Goal: Information Seeking & Learning: Learn about a topic

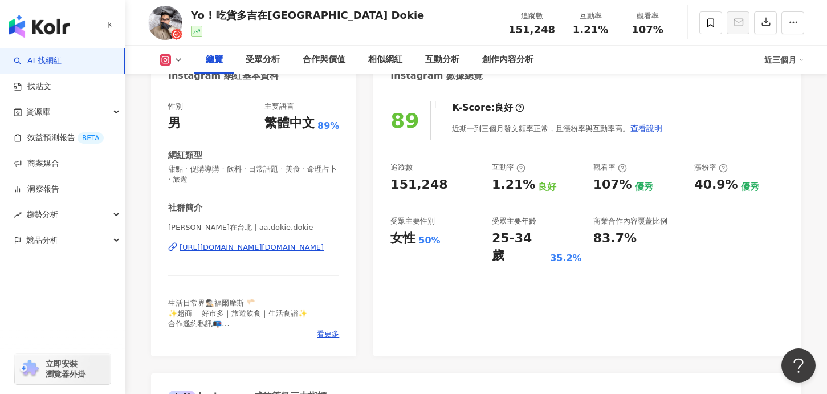
scroll to position [127, 0]
click at [328, 335] on span "看更多" at bounding box center [328, 334] width 22 height 10
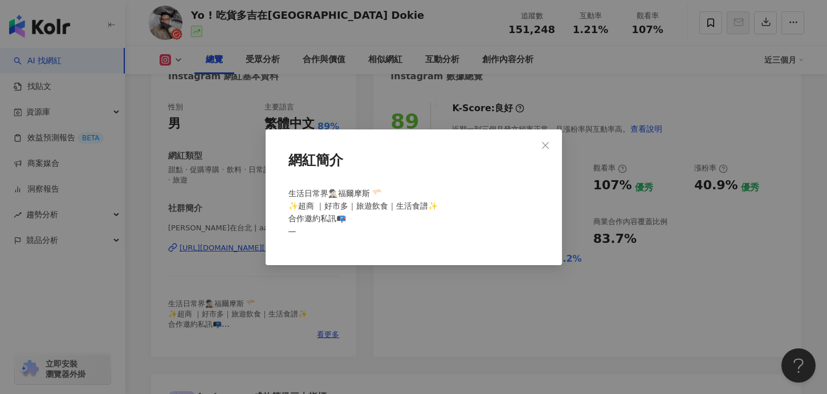
click at [384, 207] on span "生活日常界🕵🏻‍♂️福爾摩斯 🫳🏻 ✨超商 ｜好市多｜旅遊飲食｜生活食譜✨ 合作邀約私訊📭 —" at bounding box center [362, 212] width 149 height 47
copy span "｜好市多｜旅遊飲食｜生活食譜✨ 合作邀約"
click at [543, 139] on button "Close" at bounding box center [545, 145] width 23 height 23
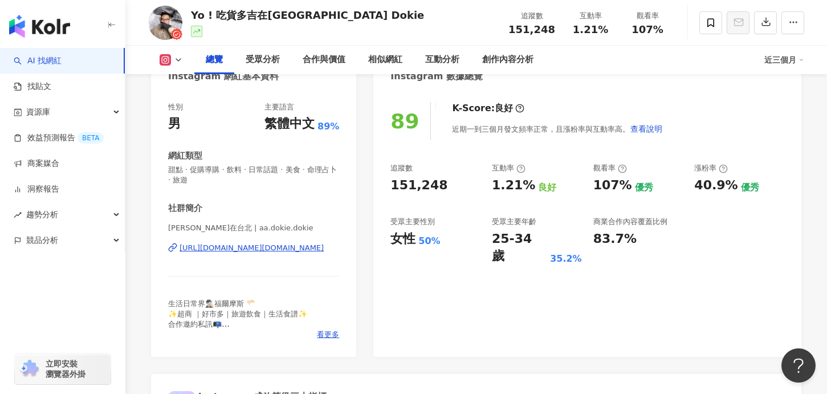
scroll to position [0, 0]
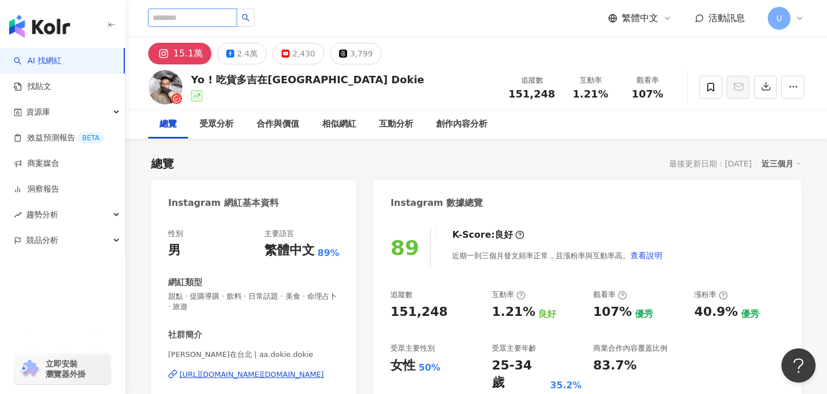
click at [194, 11] on input "search" at bounding box center [192, 18] width 89 height 18
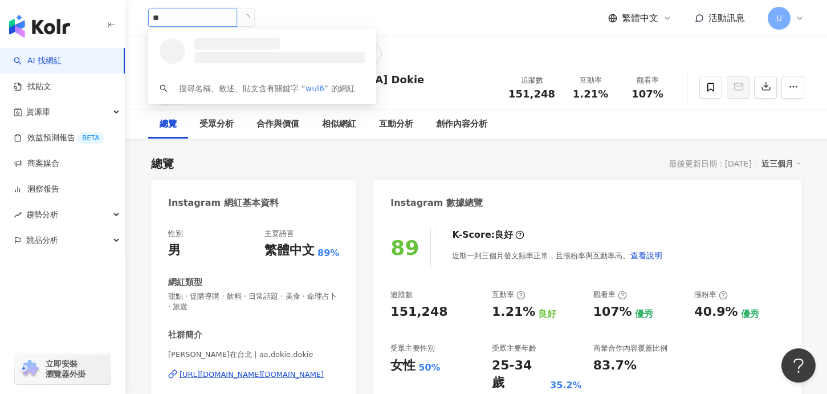
type input "*"
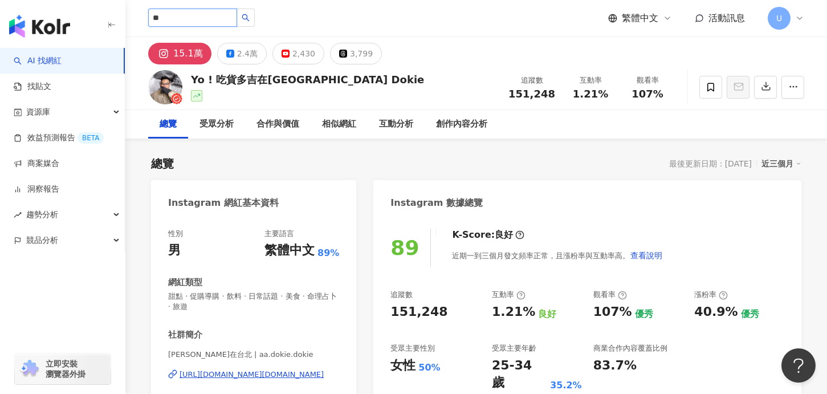
type input "**"
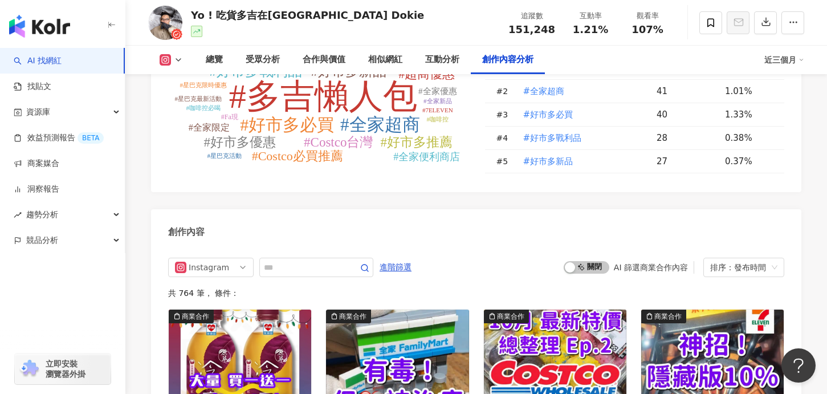
scroll to position [3391, 0]
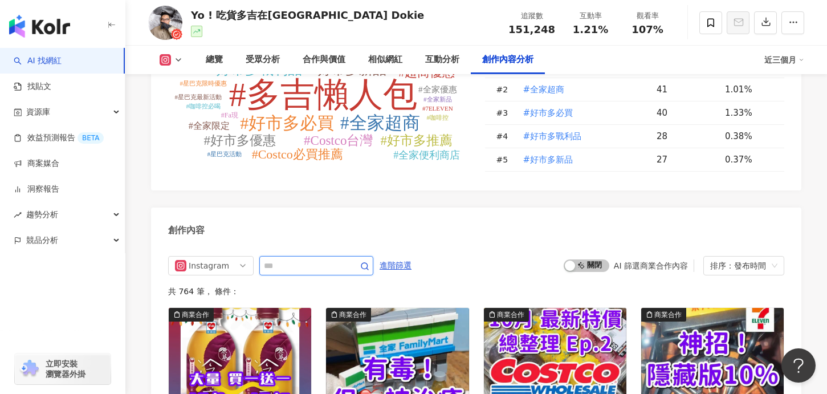
click at [297, 259] on input "text" at bounding box center [304, 266] width 80 height 14
type input "**"
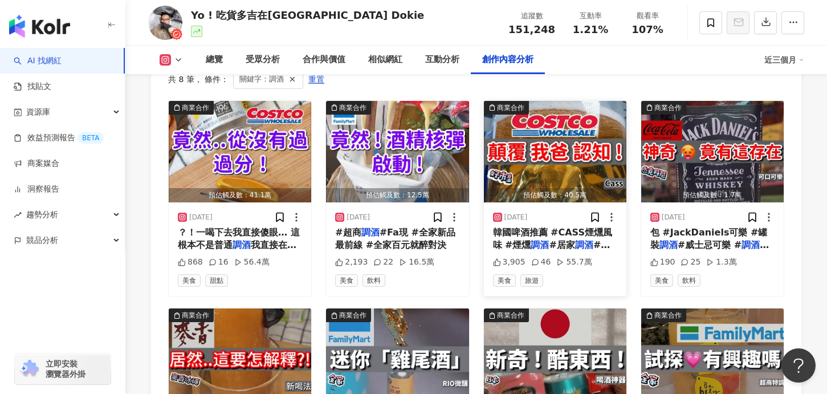
scroll to position [3536, 0]
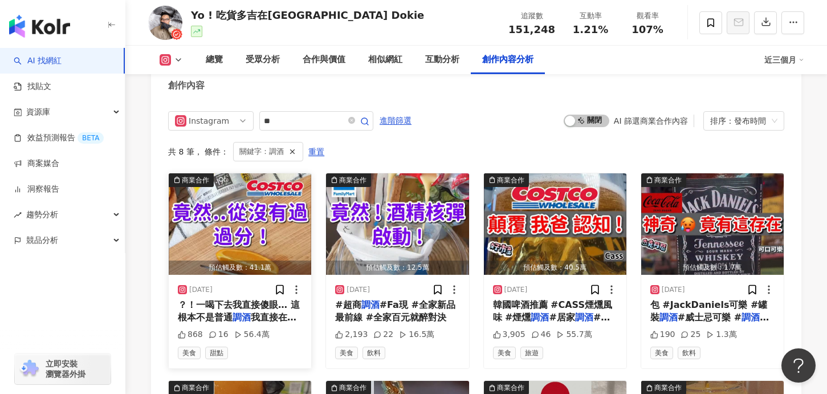
click at [230, 229] on img "button" at bounding box center [240, 223] width 143 height 101
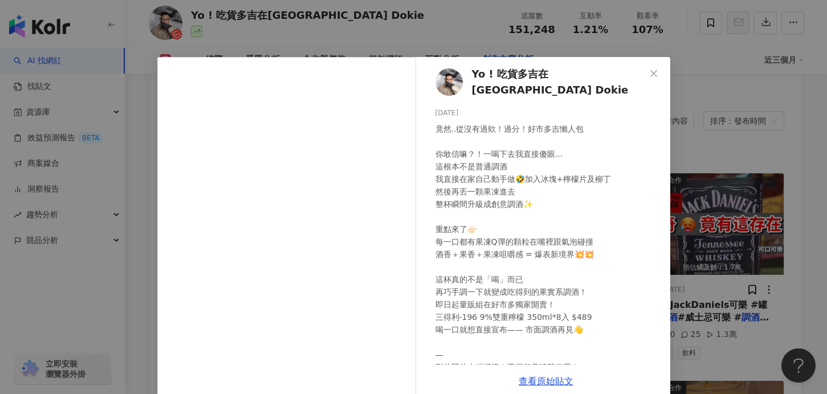
scroll to position [67, 0]
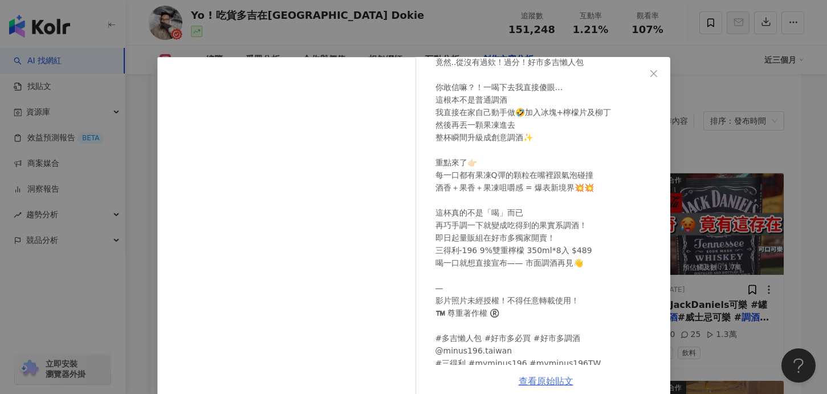
click at [544, 376] on link "查看原始貼文" at bounding box center [546, 381] width 55 height 11
click at [650, 72] on icon "close" at bounding box center [653, 73] width 9 height 9
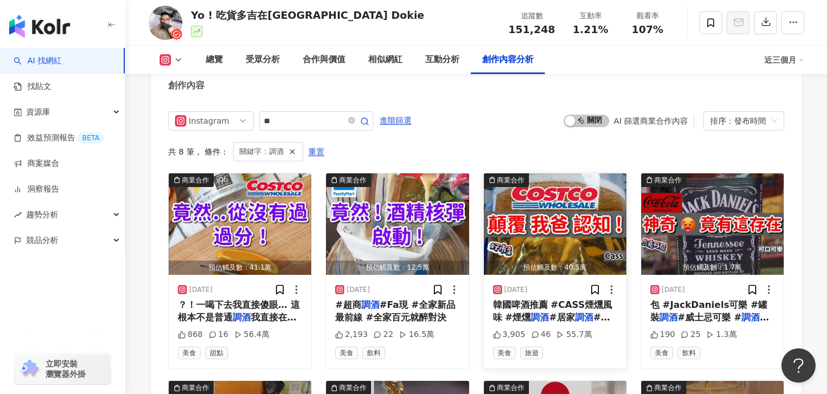
click at [525, 209] on img "button" at bounding box center [555, 223] width 143 height 101
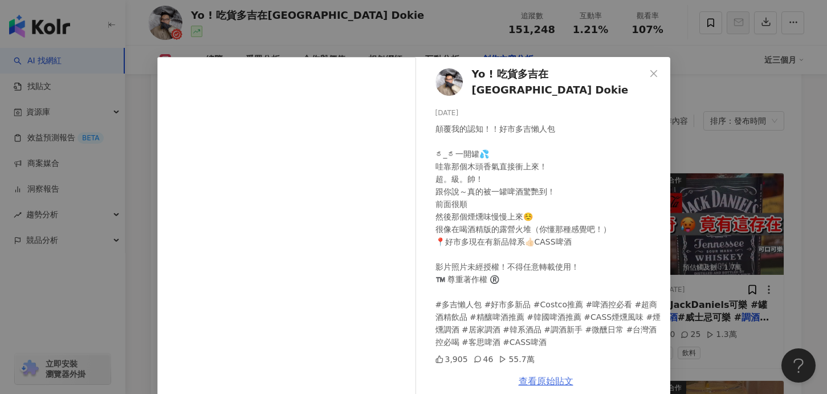
click at [552, 381] on link "查看原始貼文" at bounding box center [546, 381] width 55 height 11
click at [657, 71] on icon "close" at bounding box center [653, 73] width 9 height 9
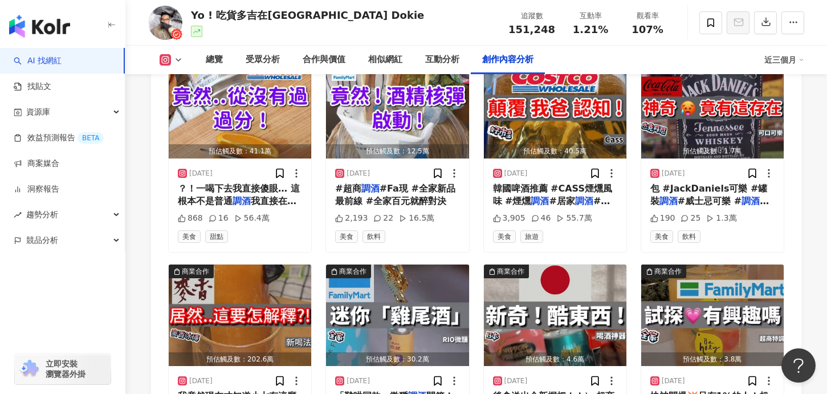
scroll to position [3658, 0]
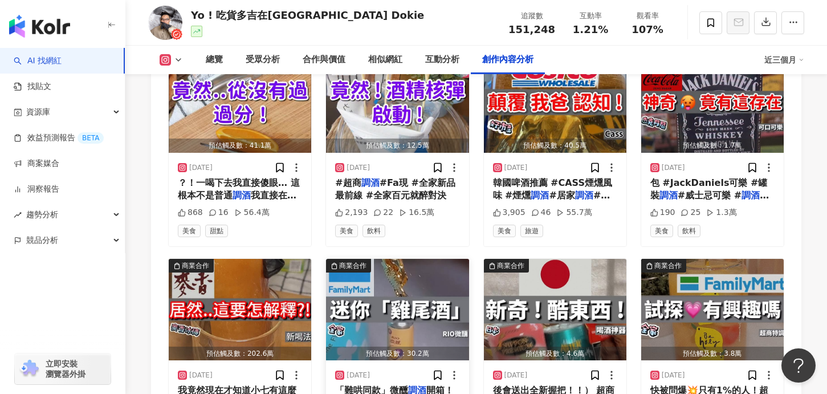
click at [393, 288] on img "button" at bounding box center [397, 309] width 143 height 101
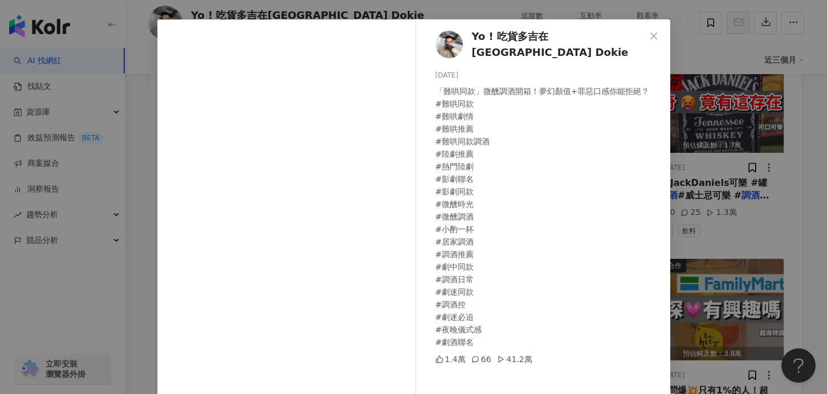
scroll to position [46, 0]
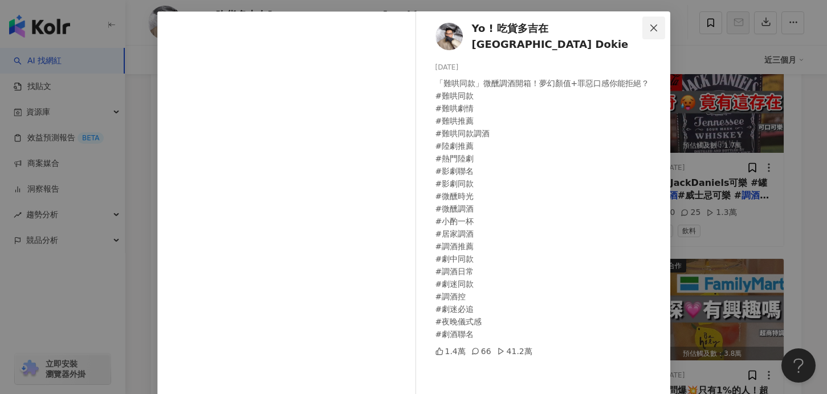
click at [647, 22] on button "Close" at bounding box center [653, 28] width 23 height 23
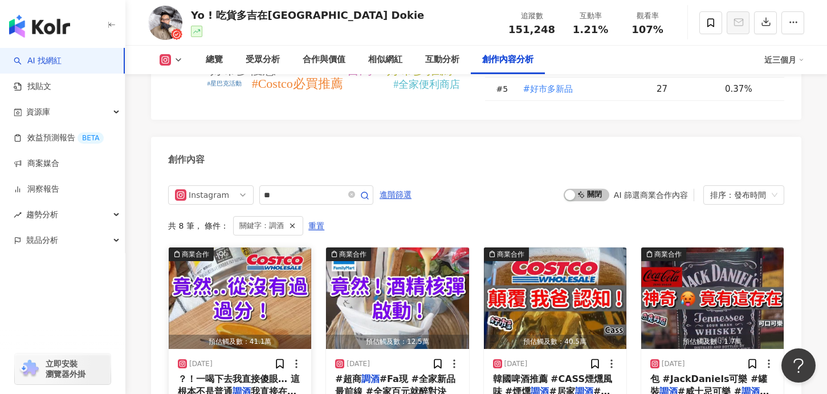
scroll to position [3541, 0]
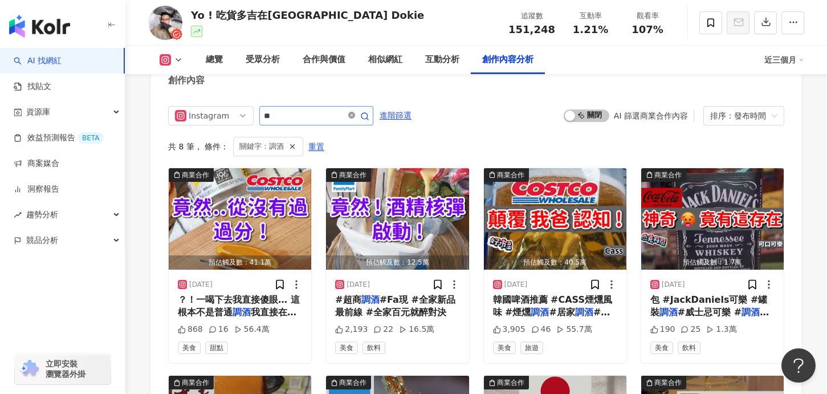
click at [355, 112] on icon "close-circle" at bounding box center [351, 115] width 7 height 7
click at [353, 112] on icon "close-circle" at bounding box center [351, 115] width 7 height 7
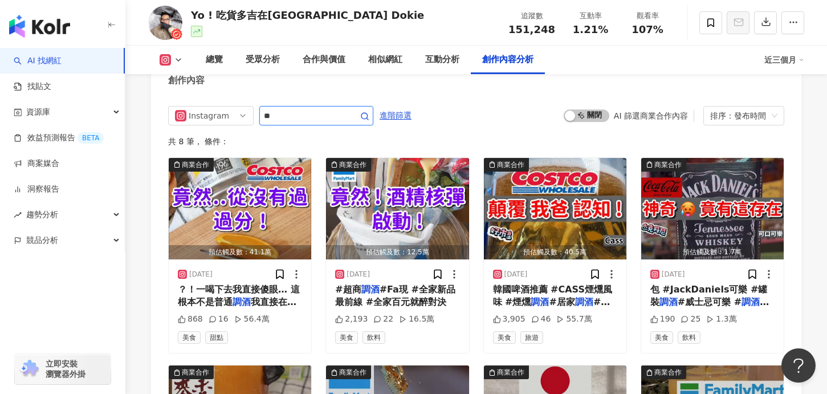
click at [329, 109] on input "**" at bounding box center [304, 116] width 80 height 14
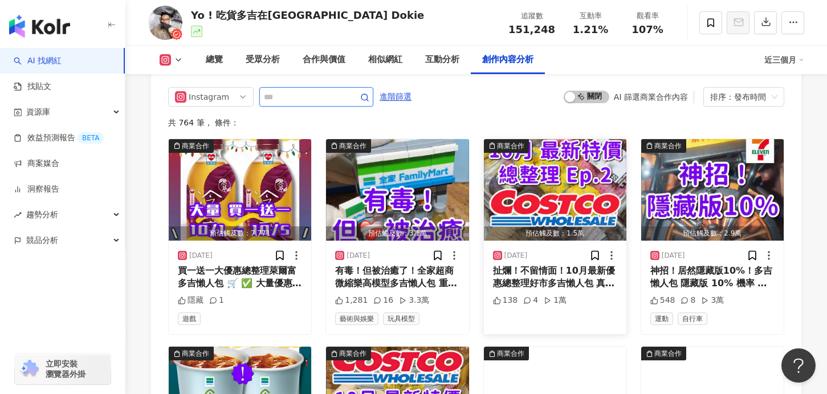
scroll to position [3564, 0]
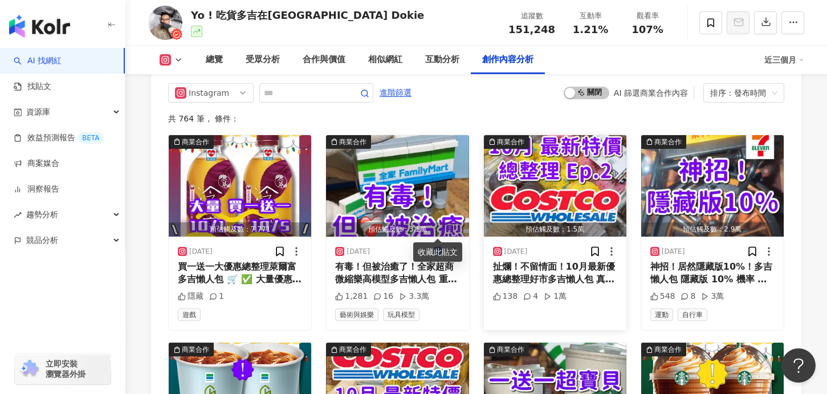
click at [572, 154] on img "button" at bounding box center [555, 185] width 143 height 101
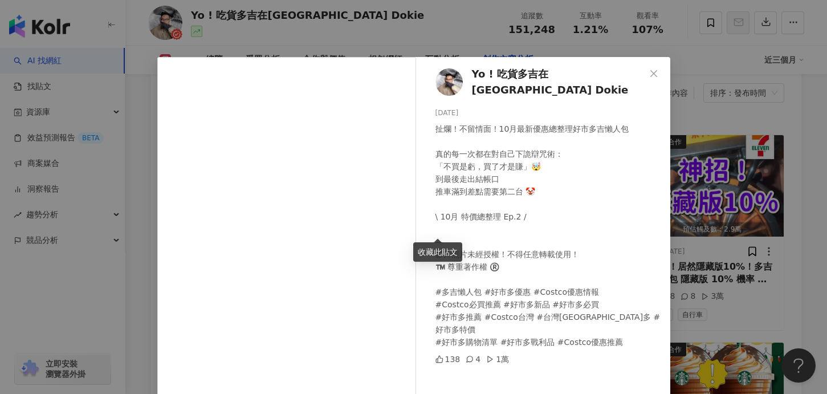
click at [366, 46] on div "Yo ! 吃貨多吉在台北Foodie Dokie 2025/10/1 扯爛！不留情面！10月最新優惠總整理好市多吉懶人包 真的每一次都在對自己下詭辯咒術： 「…" at bounding box center [413, 197] width 827 height 394
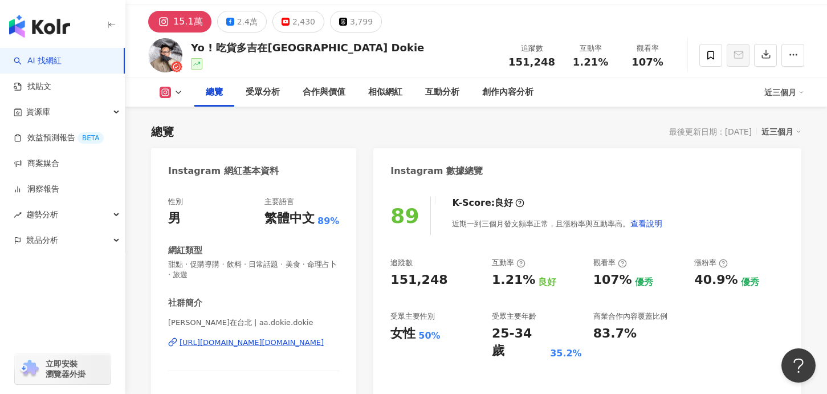
scroll to position [68, 0]
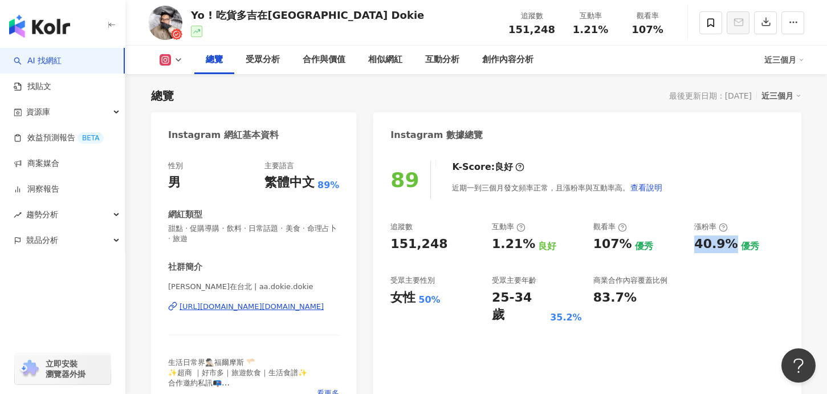
drag, startPoint x: 695, startPoint y: 243, endPoint x: 727, endPoint y: 243, distance: 32.5
click at [727, 243] on div "40.9%" at bounding box center [715, 244] width 43 height 18
copy div "40.9%"
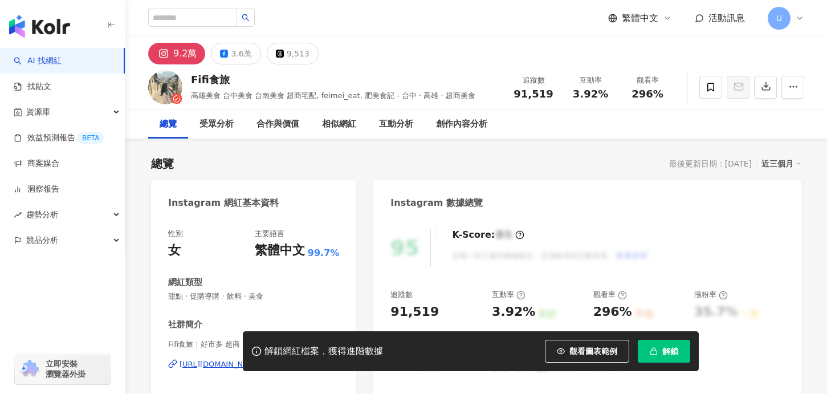
click at [669, 355] on span "解鎖" at bounding box center [670, 351] width 16 height 9
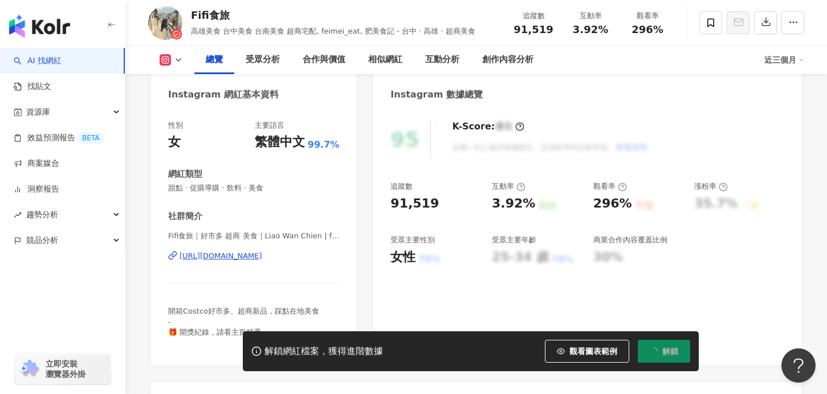
scroll to position [109, 0]
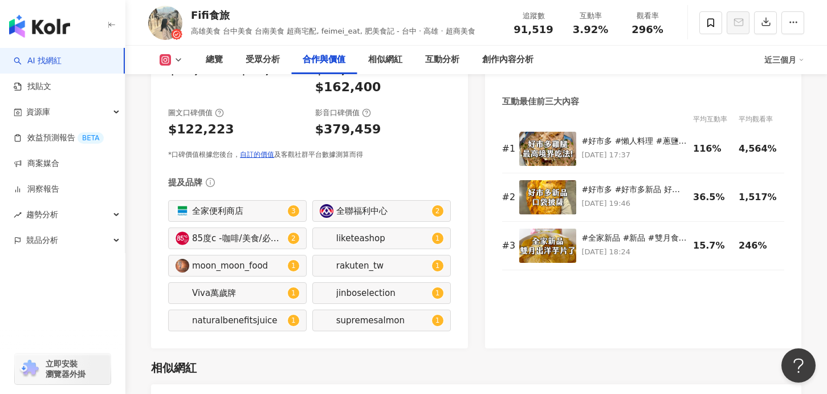
scroll to position [1655, 0]
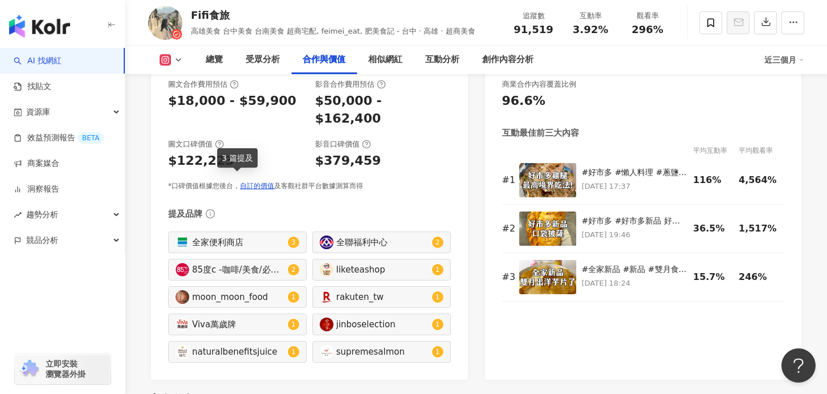
click at [245, 236] on div "全家便利商店" at bounding box center [238, 242] width 93 height 13
type input "**********"
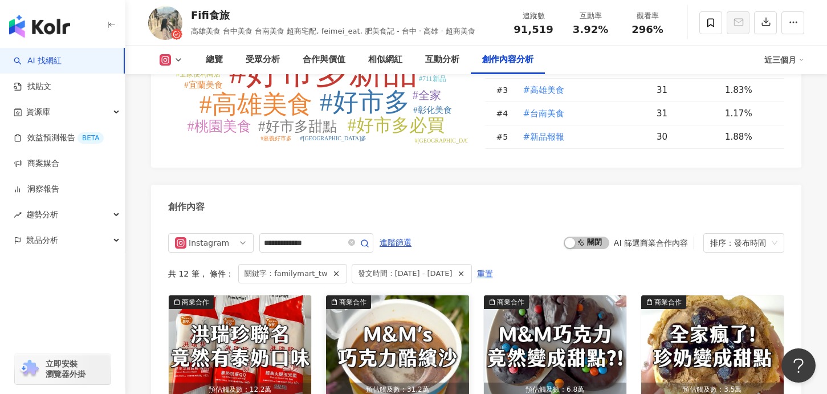
scroll to position [3490, 0]
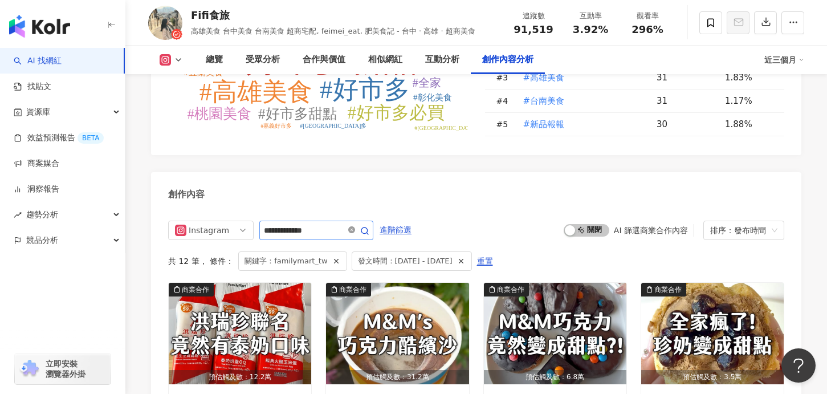
click at [353, 226] on icon "close-circle" at bounding box center [351, 229] width 7 height 7
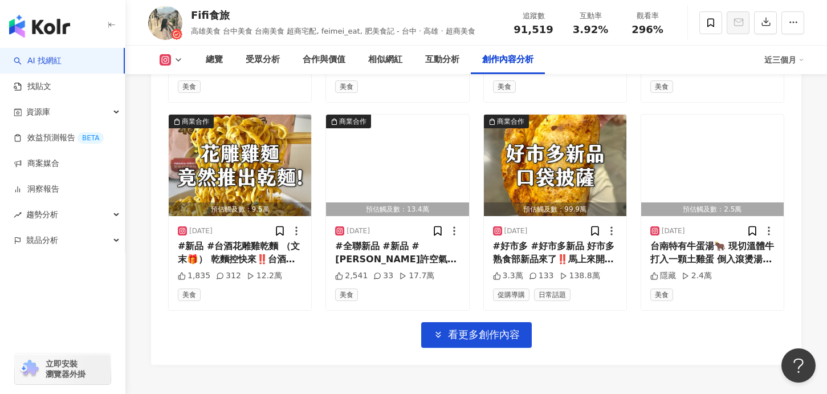
scroll to position [4114, 0]
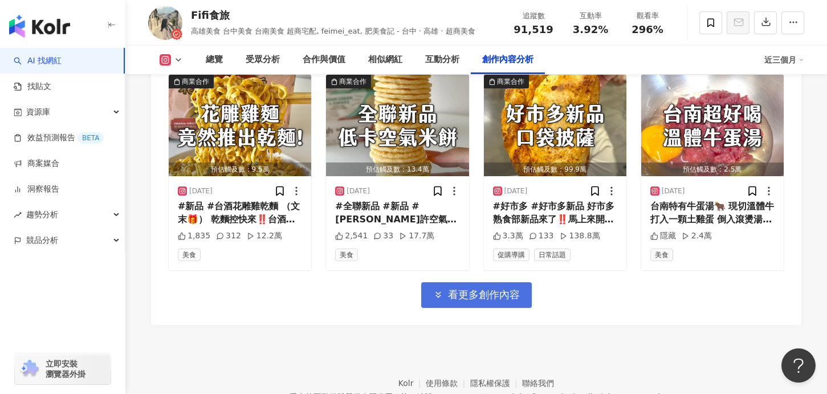
click at [478, 288] on span "看更多創作內容" at bounding box center [484, 294] width 72 height 13
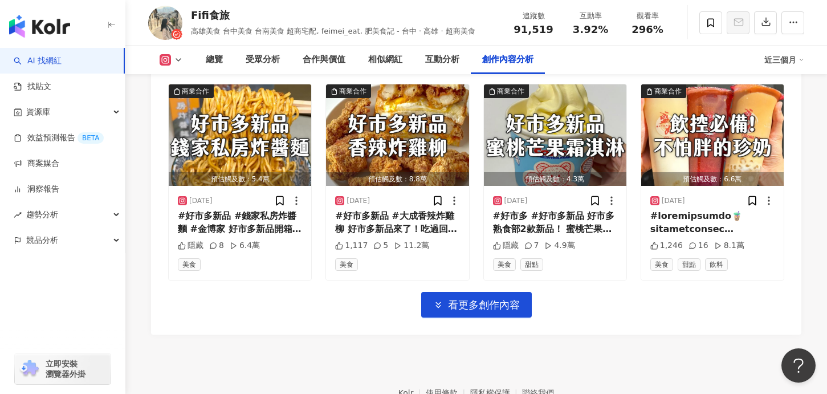
scroll to position [4737, 0]
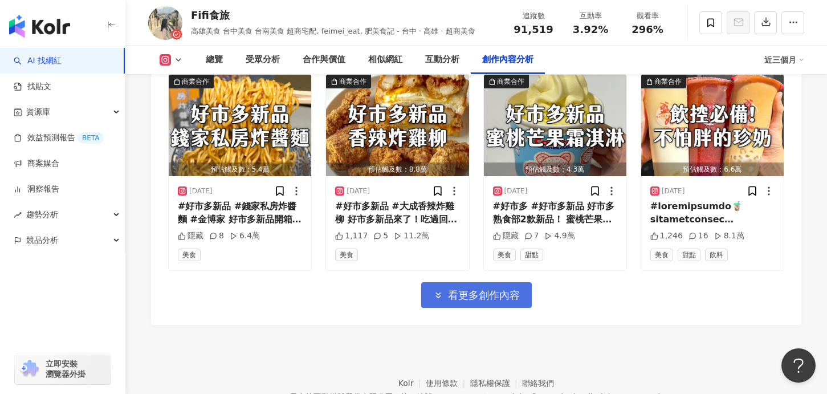
click at [496, 289] on span "看更多創作內容" at bounding box center [484, 295] width 72 height 13
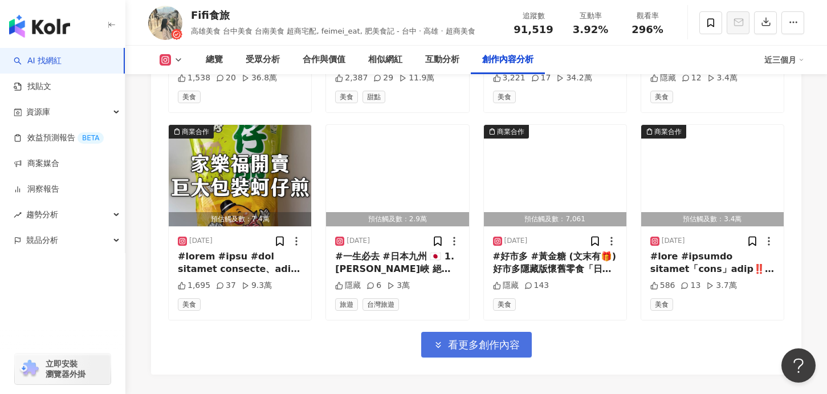
scroll to position [5305, 0]
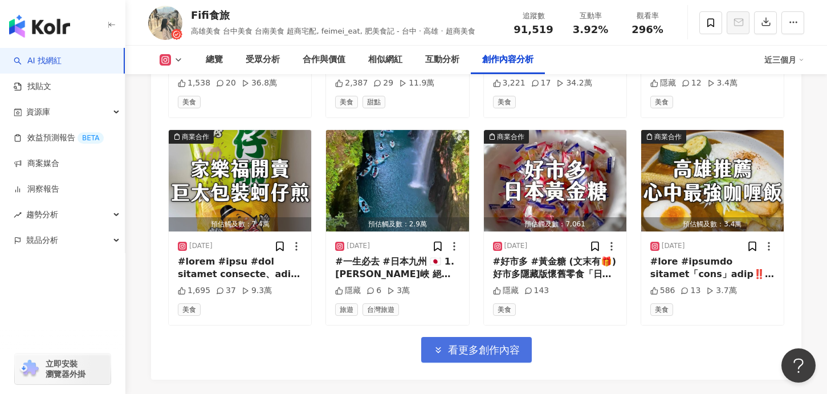
click at [449, 344] on span "看更多創作內容" at bounding box center [484, 350] width 72 height 13
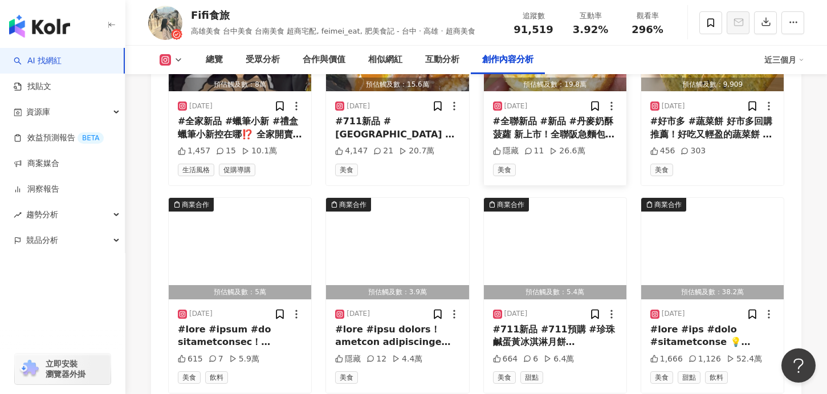
scroll to position [5885, 0]
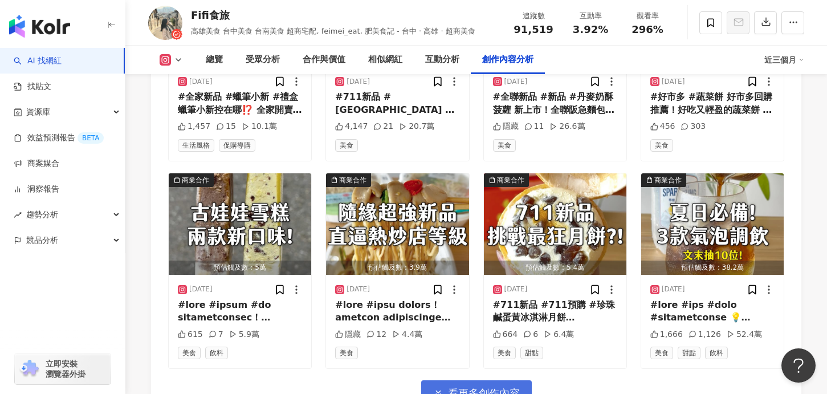
click at [472, 387] on span "看更多創作內容" at bounding box center [484, 393] width 72 height 13
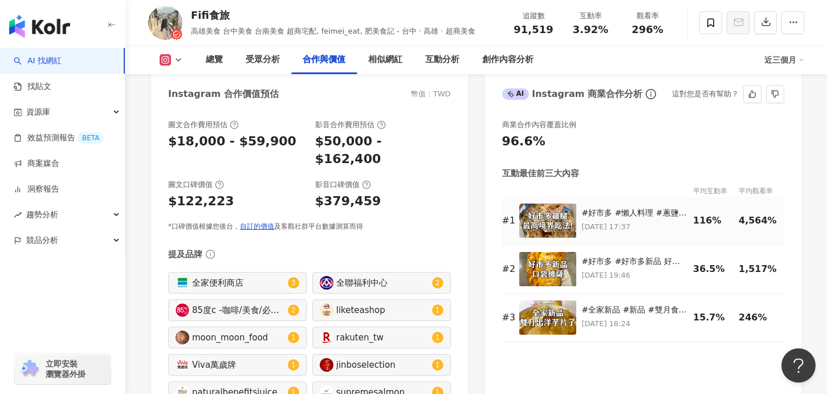
scroll to position [1616, 0]
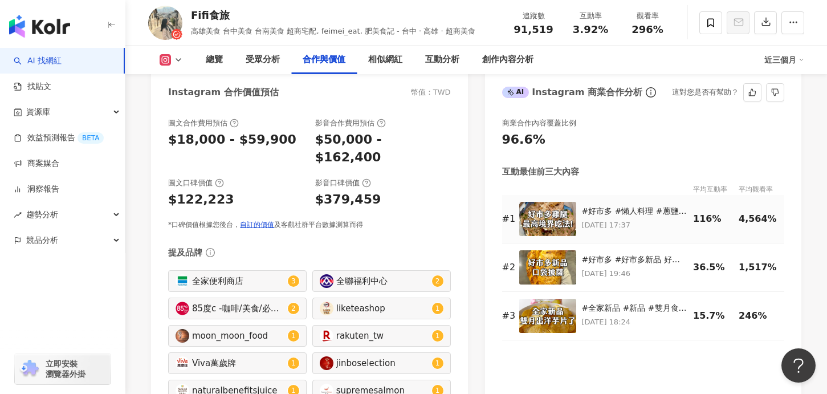
click at [554, 202] on img at bounding box center [547, 219] width 57 height 34
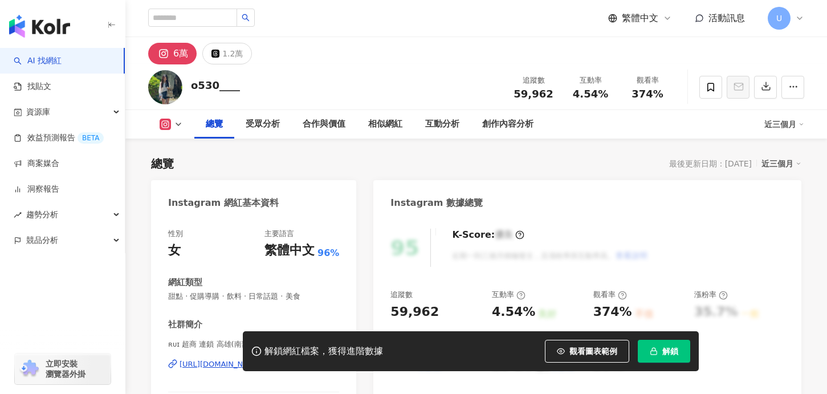
click at [669, 356] on button "解鎖" at bounding box center [664, 351] width 52 height 23
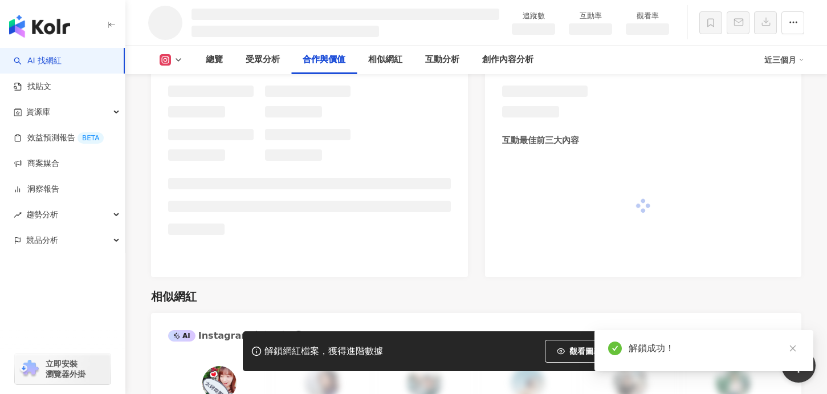
scroll to position [1348, 0]
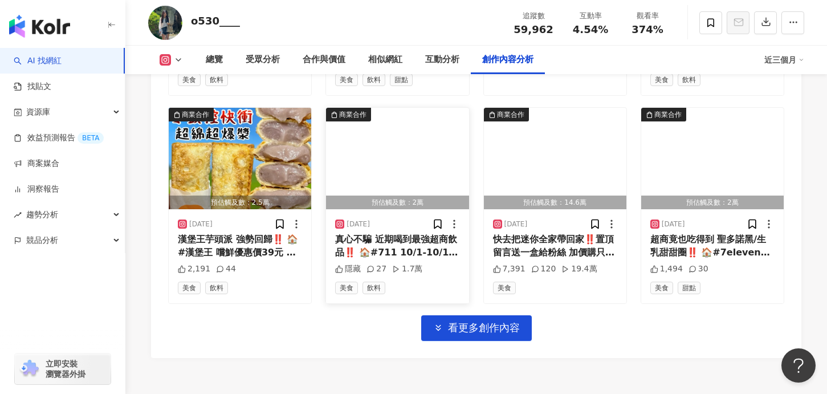
scroll to position [3986, 0]
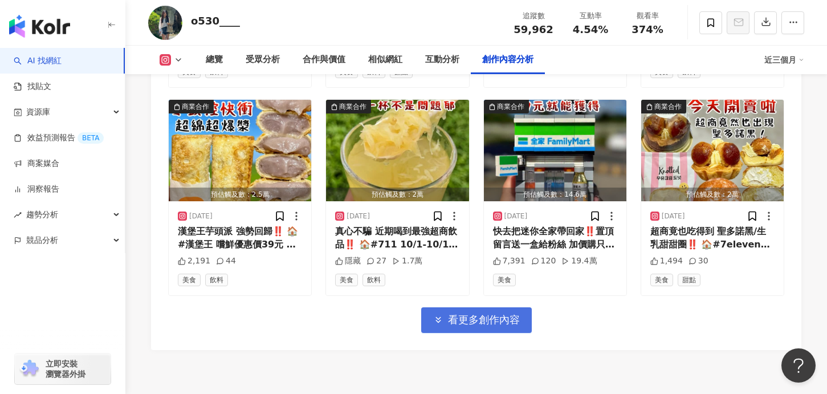
click at [437, 315] on icon "button" at bounding box center [438, 320] width 10 height 10
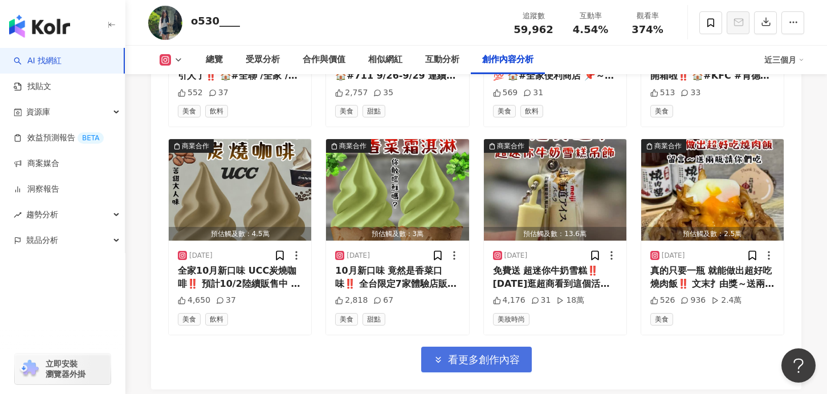
scroll to position [4669, 0]
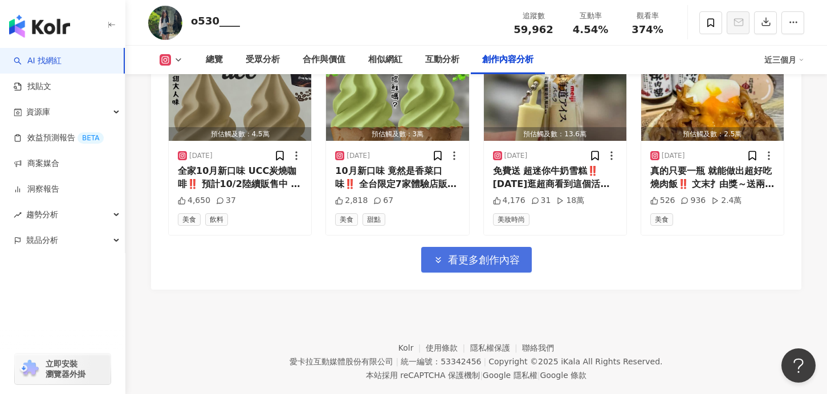
click at [463, 247] on button "看更多創作內容" at bounding box center [476, 260] width 111 height 26
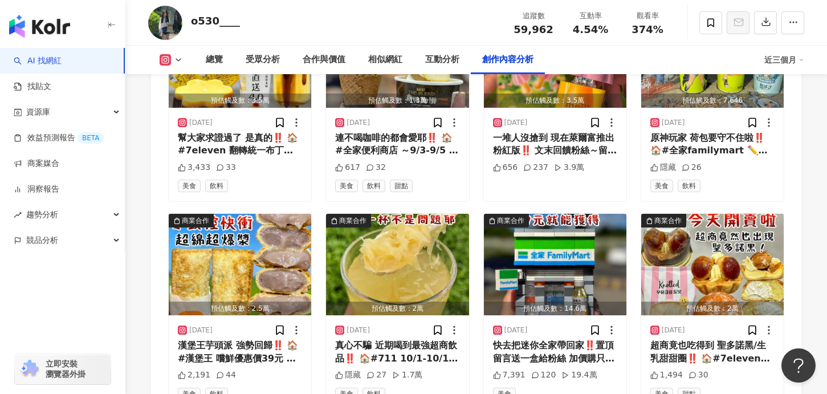
scroll to position [3874, 0]
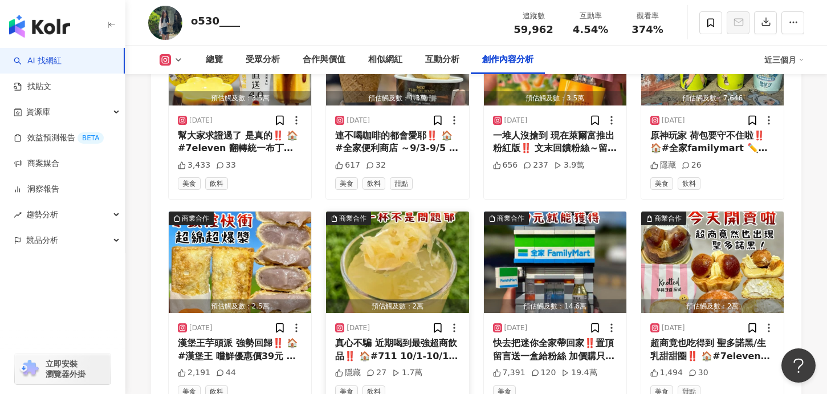
click at [400, 253] on img "button" at bounding box center [397, 261] width 143 height 101
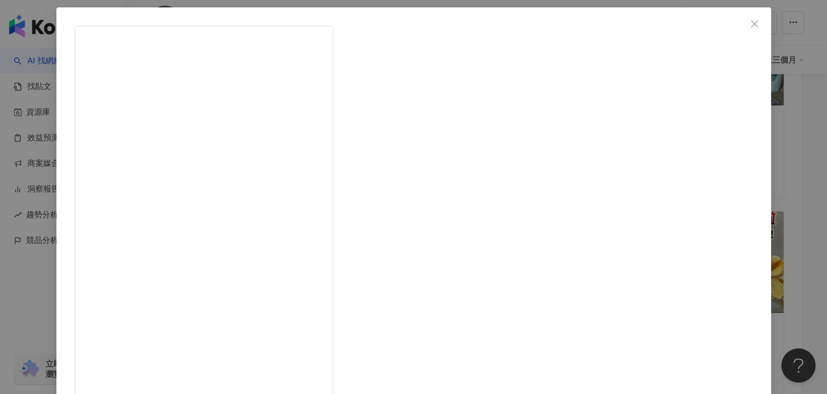
scroll to position [51, 0]
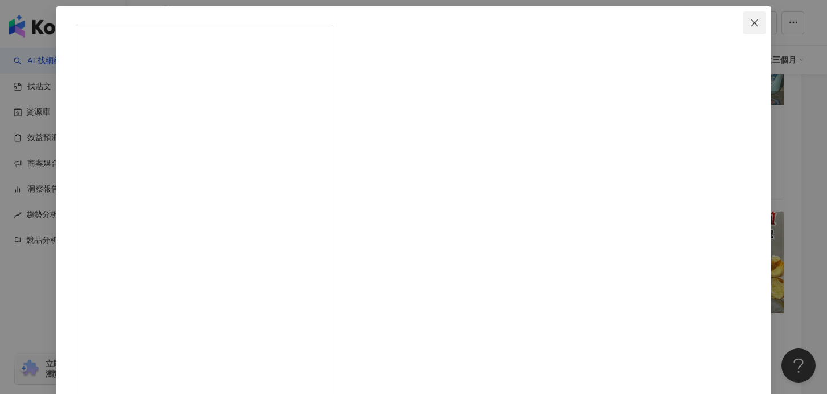
click at [750, 24] on icon "close" at bounding box center [754, 22] width 9 height 9
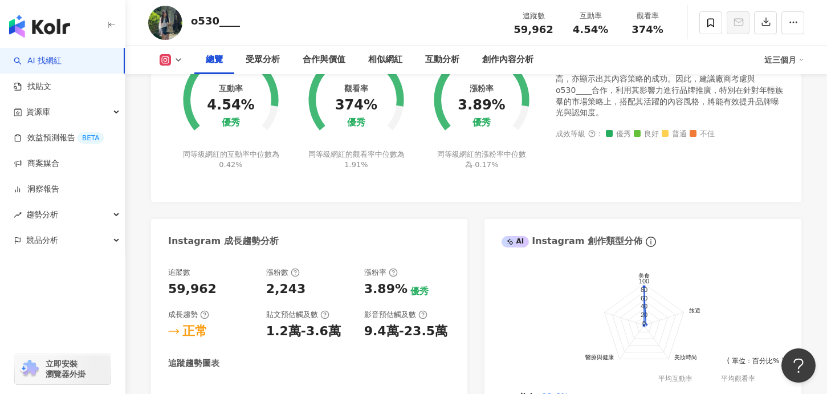
scroll to position [0, 0]
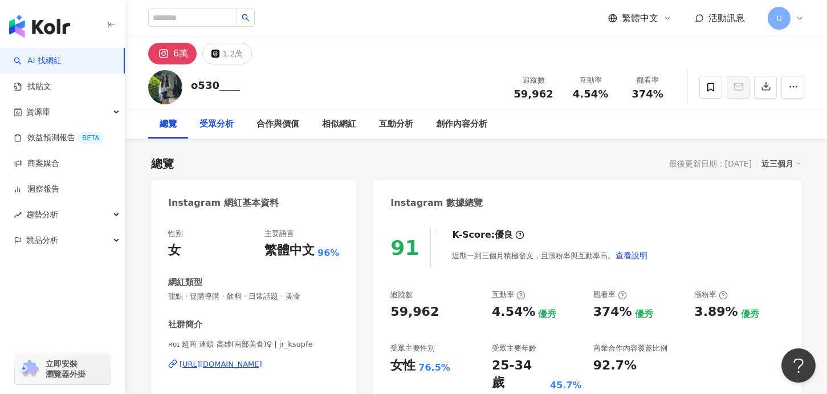
click at [218, 134] on div "受眾分析" at bounding box center [216, 124] width 57 height 29
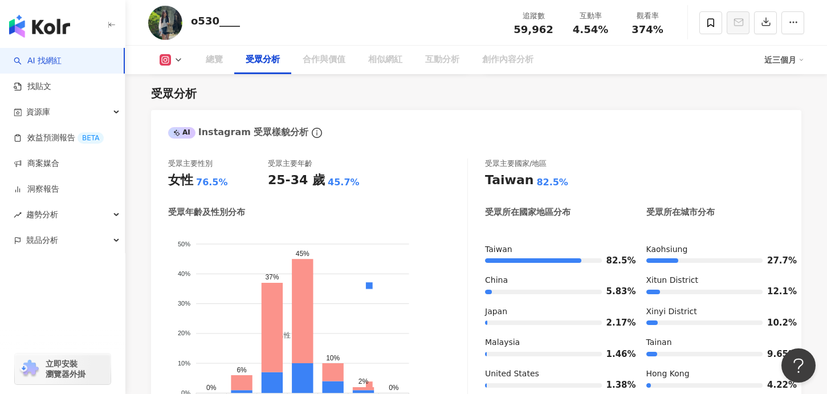
click at [161, 68] on div "總覽 受眾分析 合作與價值 相似網紅 互動分析 創作內容分析 近三個月" at bounding box center [476, 60] width 656 height 29
click at [213, 63] on div "總覽" at bounding box center [214, 60] width 17 height 14
click at [210, 60] on div "總覽" at bounding box center [214, 60] width 17 height 14
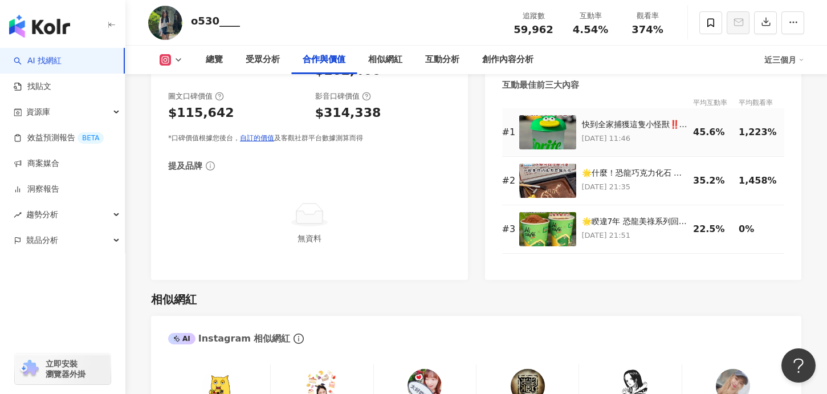
scroll to position [1549, 0]
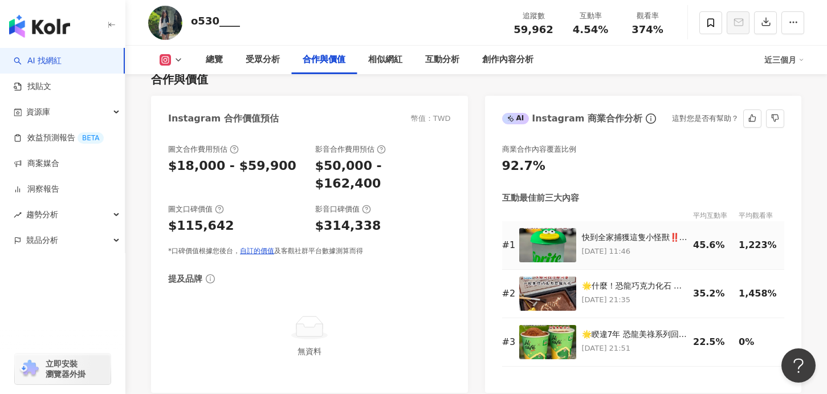
click at [537, 232] on img at bounding box center [547, 245] width 57 height 34
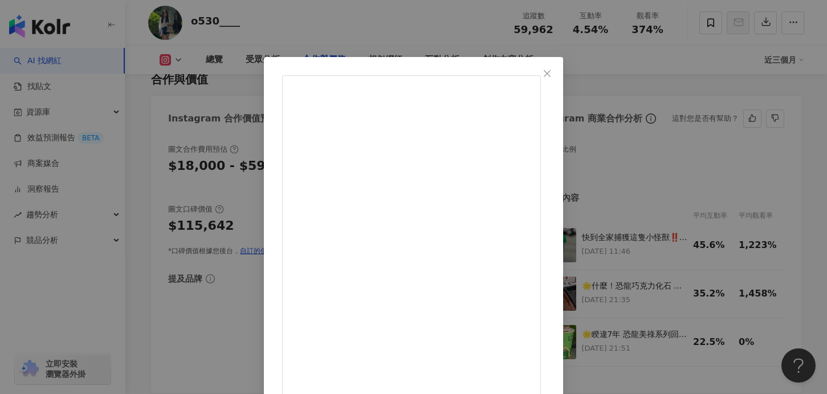
click at [735, 202] on div "JIALING 2025/9/19 快到全家捕獲這隻小怪獸‼️ 買兩瓶可口可樂指定系列49元 再+149元就能捕獲這隻小怪獸 (共有兩款：紅色可口可樂/綠色雪…" at bounding box center [413, 197] width 827 height 394
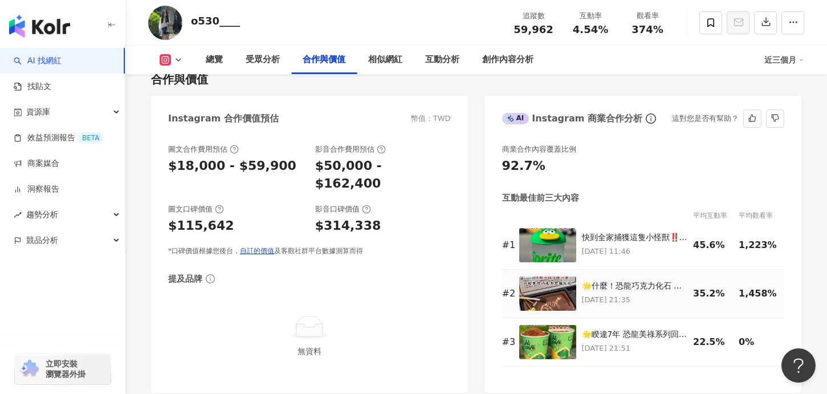
click at [538, 300] on img at bounding box center [547, 293] width 57 height 34
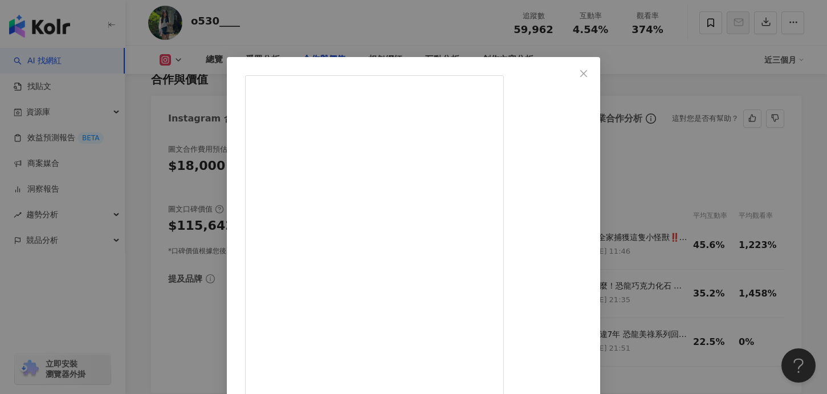
click at [719, 209] on div "JIALING 2025/7/30 🌟什麼！恐龍巧克力化石 原價699元特價59元🌟 不是我在浮誇！這真的好好玩耶！ 重點大特價 59元 ～ 那支鐵錘 是真鐵…" at bounding box center [413, 197] width 827 height 394
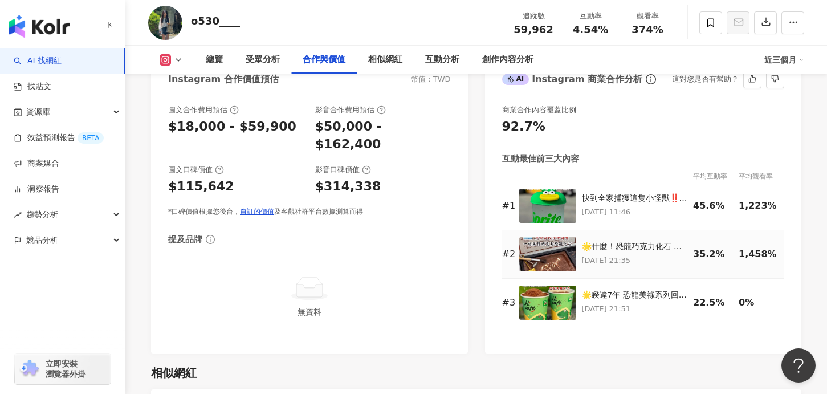
scroll to position [1630, 0]
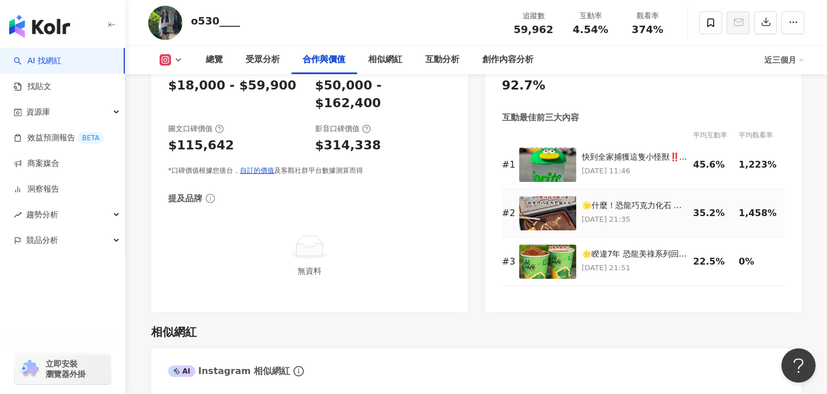
click at [564, 215] on img at bounding box center [547, 213] width 57 height 34
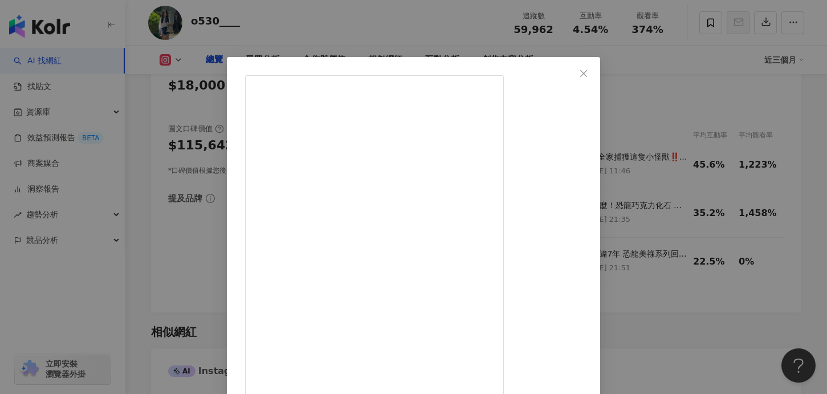
scroll to position [451, 0]
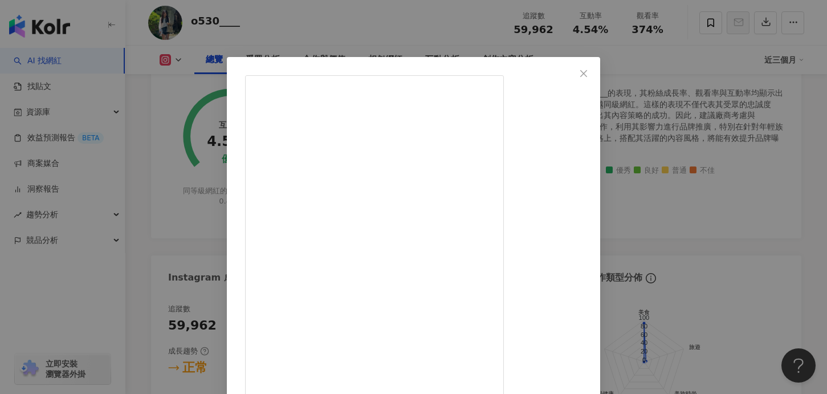
click at [588, 71] on icon "close" at bounding box center [583, 73] width 9 height 9
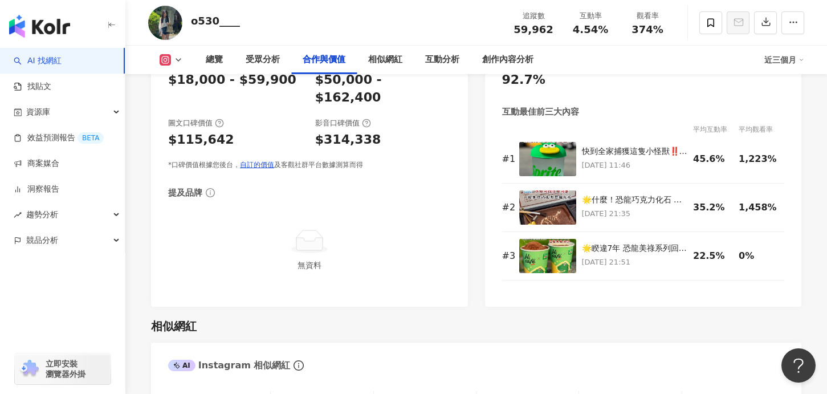
scroll to position [1640, 0]
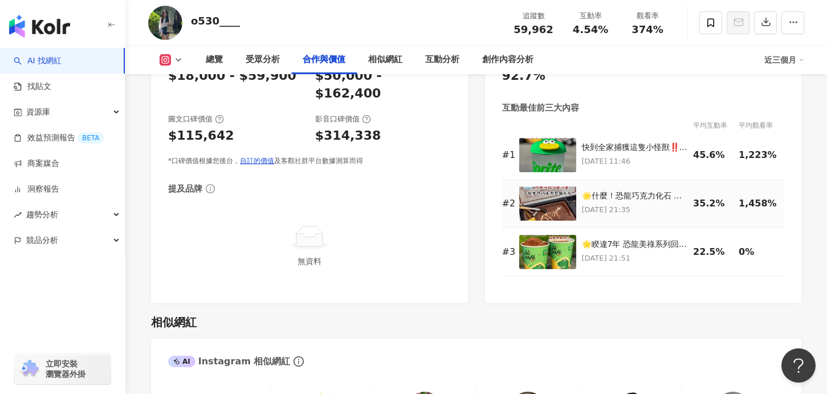
click at [561, 205] on img at bounding box center [547, 203] width 57 height 34
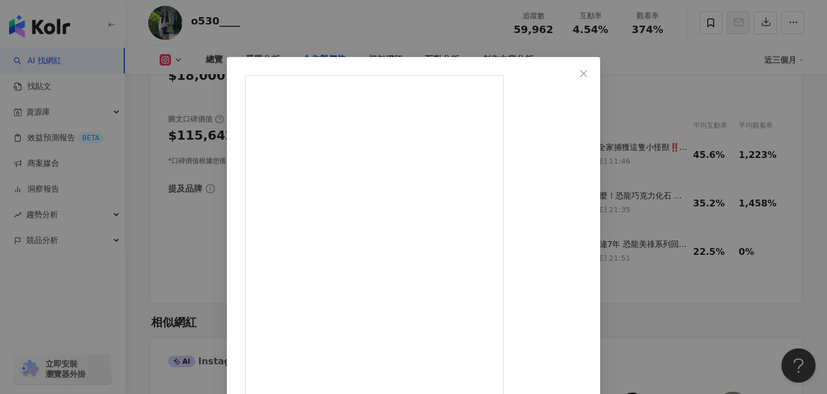
drag, startPoint x: 466, startPoint y: 125, endPoint x: 521, endPoint y: 126, distance: 54.7
copy div "龍巧克力化石"
click at [377, 31] on div "JIALING 2025/7/30 🌟什麼！恐龍巧克力化石 原價699元特價59元🌟 不是我在浮誇！這真的好好玩耶！ 重點大特價 59元 ～ 那支鐵錘 是真鐵…" at bounding box center [413, 197] width 827 height 394
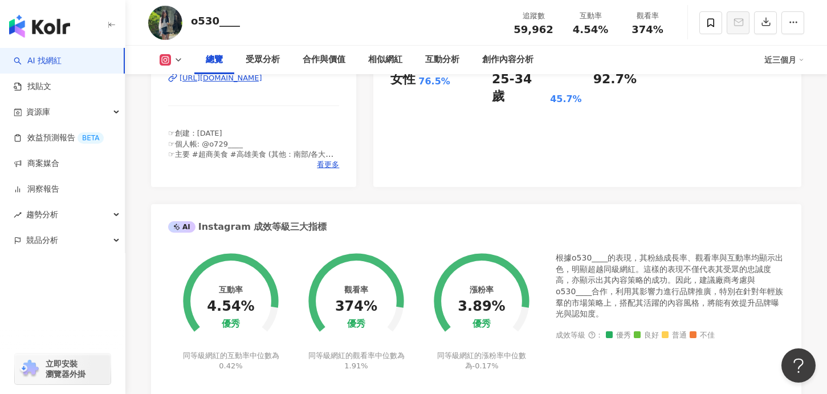
scroll to position [0, 0]
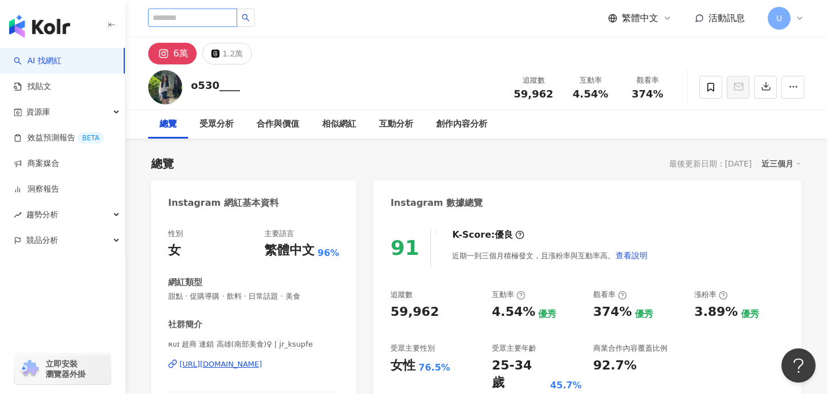
click at [214, 22] on input "search" at bounding box center [192, 18] width 89 height 18
type input "***"
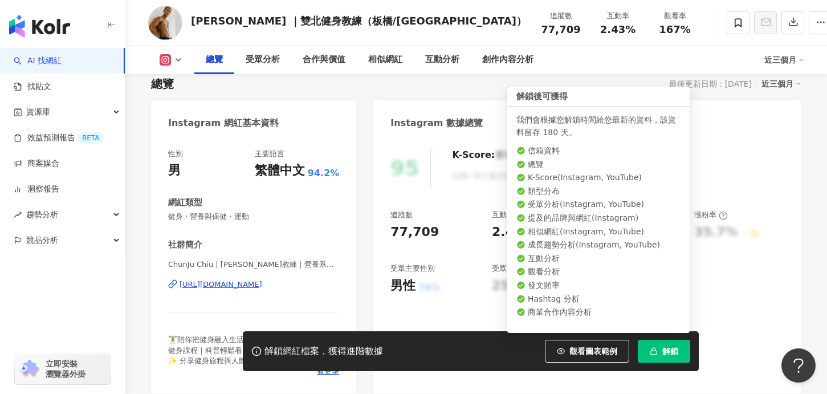
click at [662, 352] on span "解鎖" at bounding box center [670, 351] width 16 height 9
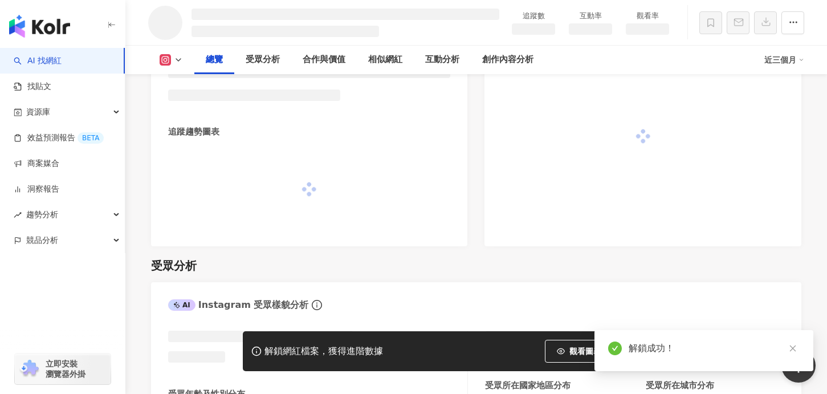
scroll to position [756, 0]
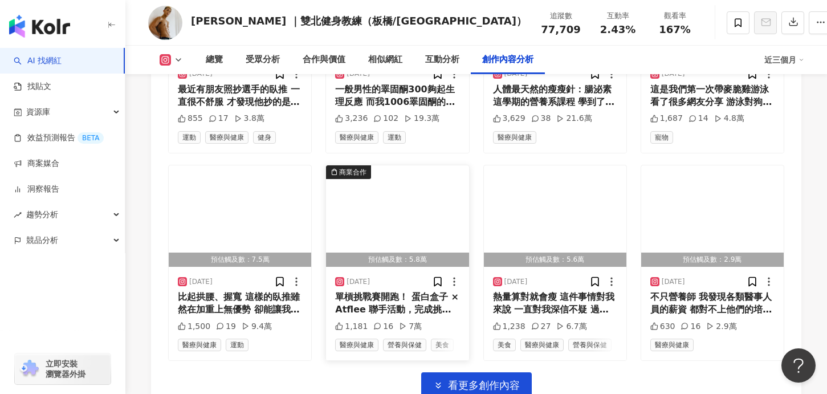
scroll to position [3968, 0]
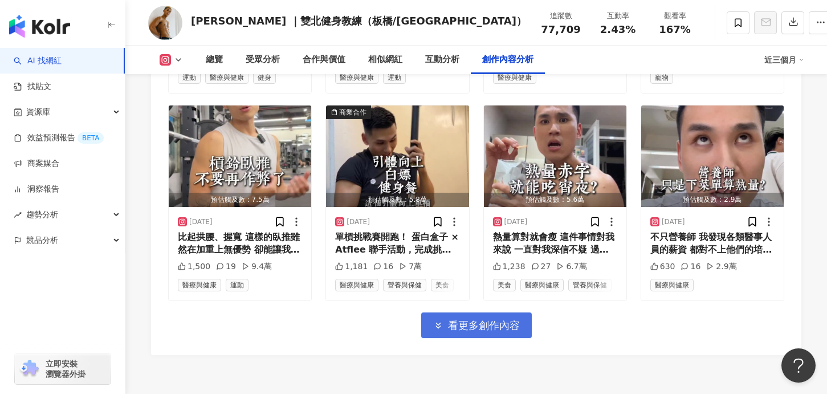
click at [451, 319] on span "看更多創作內容" at bounding box center [484, 325] width 72 height 13
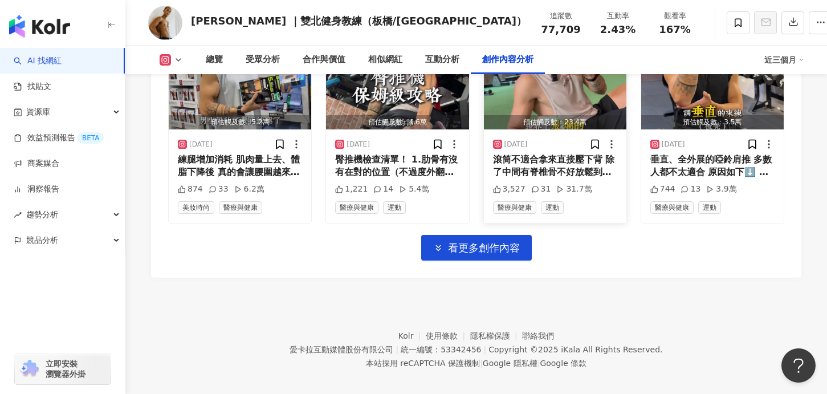
scroll to position [4669, 0]
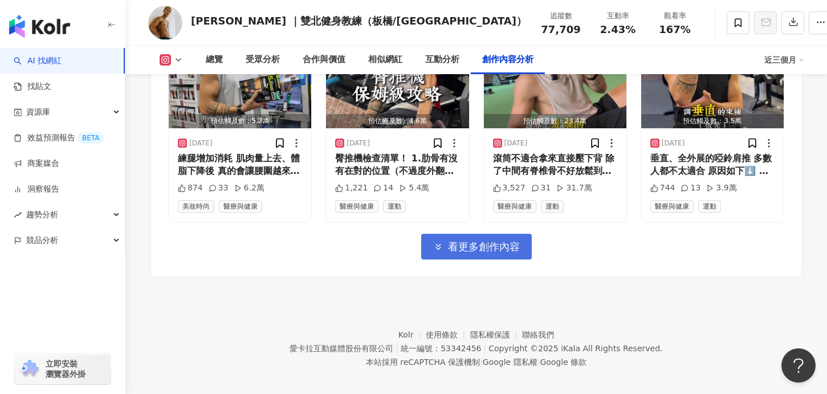
click at [486, 241] on span "看更多創作內容" at bounding box center [484, 247] width 72 height 13
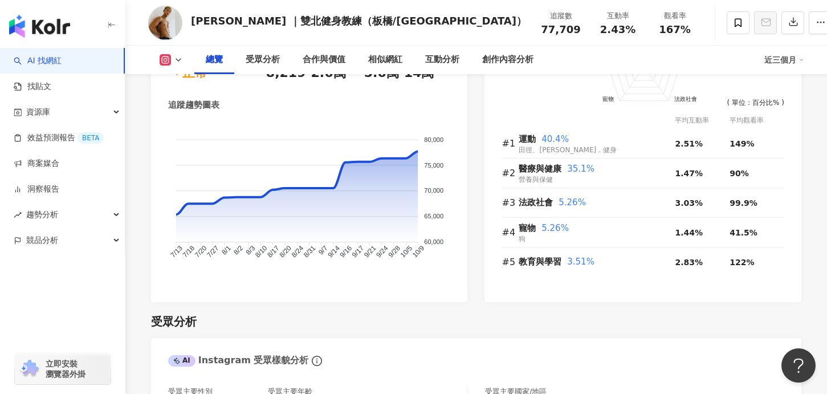
scroll to position [0, 0]
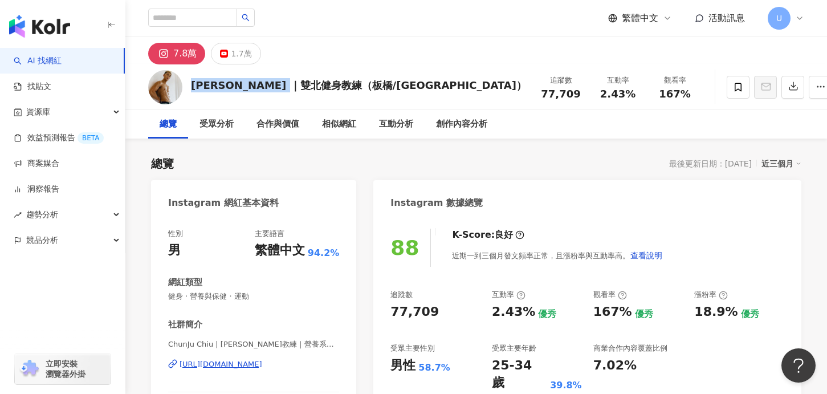
copy div "Max麥斯 ｜雙北健身教練"
drag, startPoint x: 192, startPoint y: 86, endPoint x: 309, endPoint y: 89, distance: 117.5
click at [309, 89] on div "Max麥斯 ｜雙北健身教練（板橋/松江南京）" at bounding box center [359, 85] width 336 height 14
click at [360, 58] on div "7.8萬 1.7萬" at bounding box center [476, 50] width 702 height 27
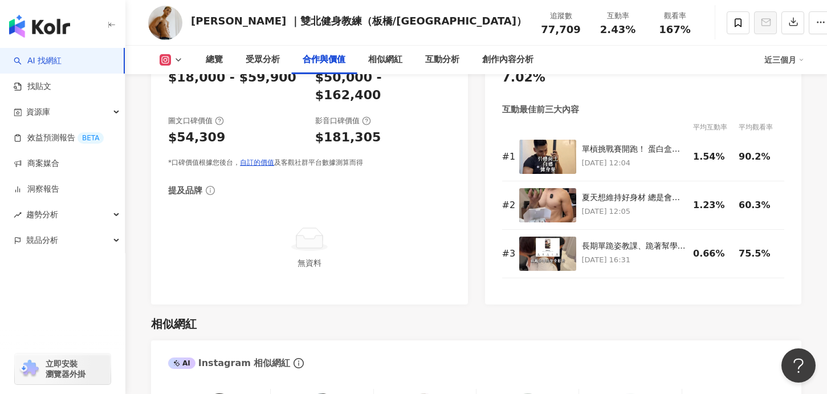
scroll to position [1638, 0]
click at [546, 206] on img at bounding box center [547, 205] width 57 height 34
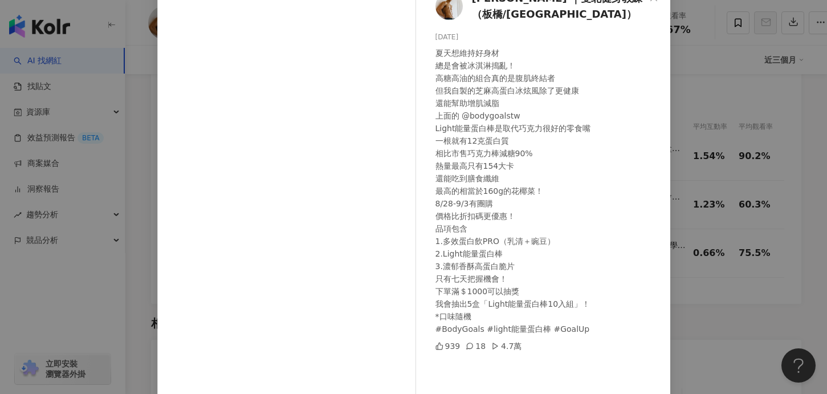
scroll to position [31, 0]
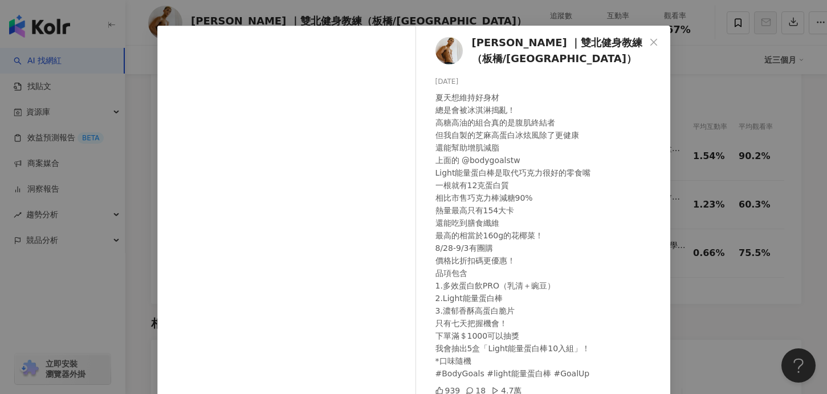
click at [752, 226] on div "Max麥斯 ｜雙北健身教練（板橋/松江南京） 2025/8/28 夏天想維持好身材 總是會被冰淇淋搗亂！ 高糖高油的組合真的是腹肌終結者 但我自製的芝麻高蛋白…" at bounding box center [413, 197] width 827 height 394
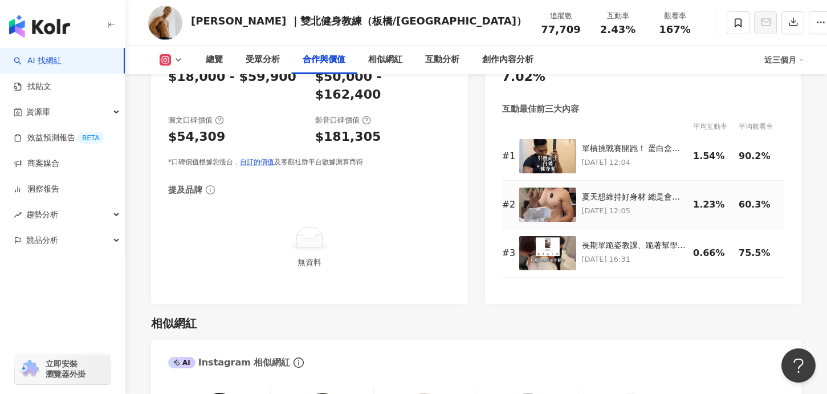
click at [544, 210] on img at bounding box center [547, 205] width 57 height 34
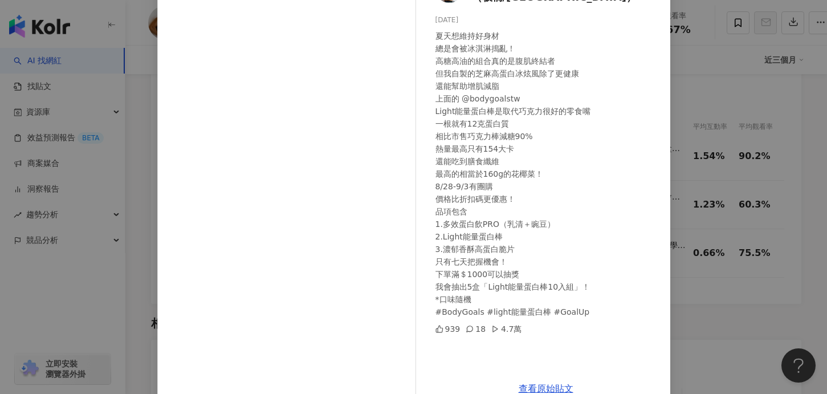
scroll to position [84, 0]
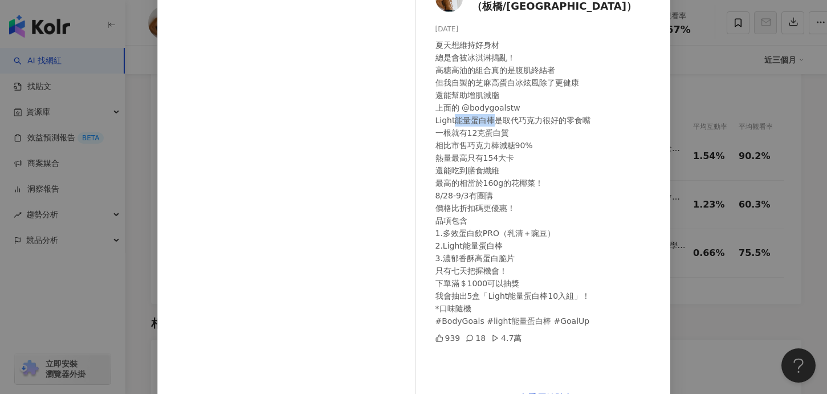
drag, startPoint x: 455, startPoint y: 121, endPoint x: 490, endPoint y: 121, distance: 34.8
click at [490, 122] on div "夏天想維持好身材 總是會被冰淇淋搗亂！ 高糖高油的組合真的是腹肌終結者 但我自製的芝麻高蛋白冰炫風除了更健康 還能幫助增肌減脂 上面的 @bodygoalst…" at bounding box center [549, 183] width 226 height 288
copy div "能量蛋白棒"
click at [723, 281] on div "Max麥斯 ｜雙北健身教練（板橋/松江南京） 2025/8/28 夏天想維持好身材 總是會被冰淇淋搗亂！ 高糖高油的組合真的是腹肌終結者 但我自製的芝麻高蛋白…" at bounding box center [413, 197] width 827 height 394
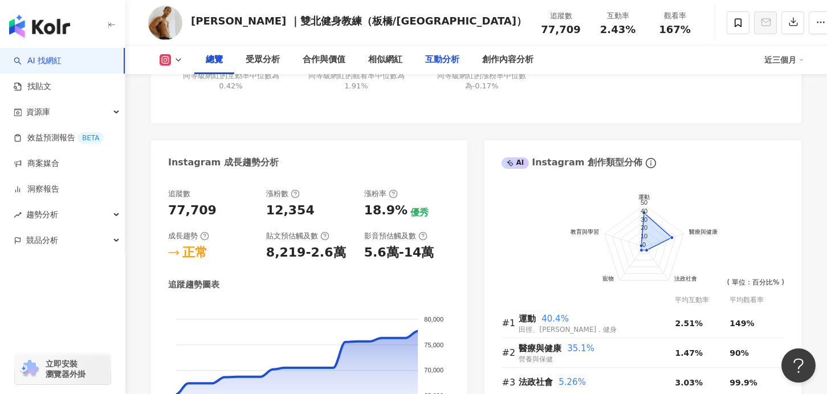
scroll to position [393, 0]
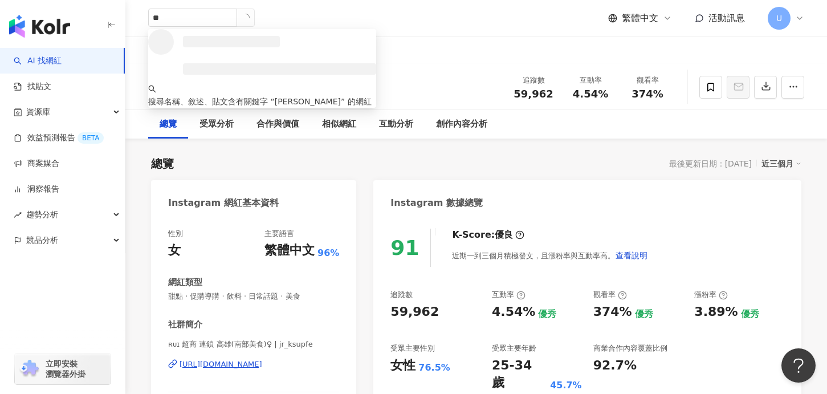
type input "***"
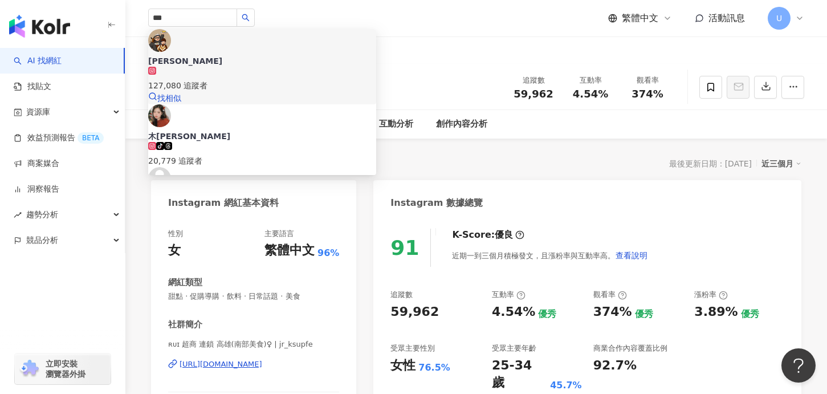
click at [228, 67] on div "127,080 追蹤者" at bounding box center [262, 79] width 228 height 25
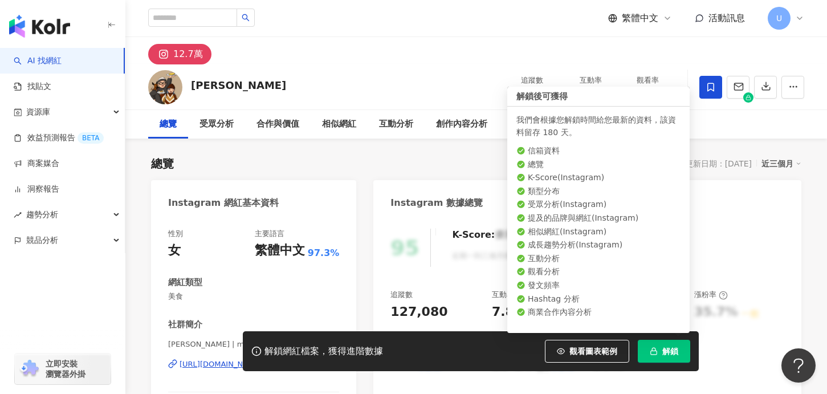
click at [654, 345] on button "解鎖" at bounding box center [664, 351] width 52 height 23
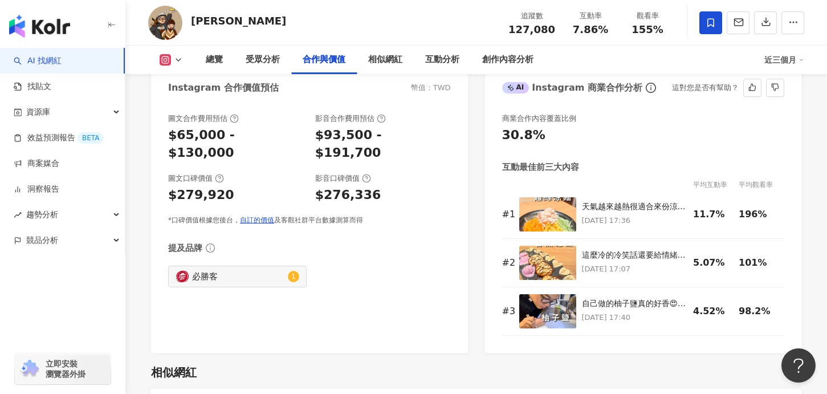
scroll to position [1596, 0]
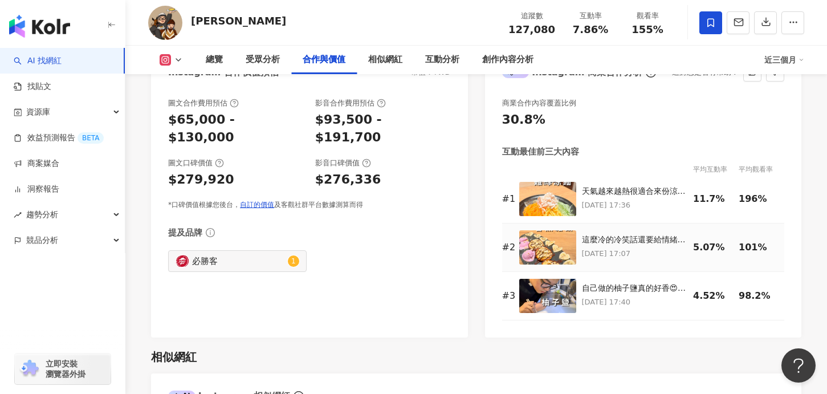
click at [542, 254] on img at bounding box center [547, 247] width 57 height 34
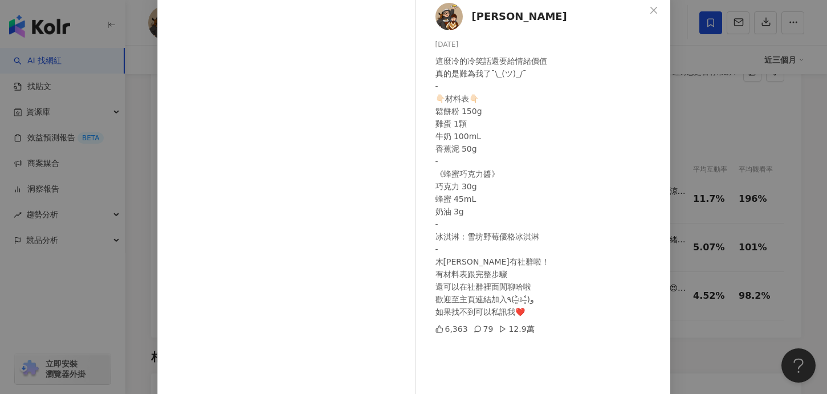
scroll to position [64, 0]
click at [745, 150] on div "木[PERSON_NAME] [DATE] 這麼冷的冷笑話還要給情緒價值 真的是難為我了¯\_(ツ)_/¯ - 👇🏻材料表👇🏻 鬆餅粉 150g 雞蛋 1顆 …" at bounding box center [413, 197] width 827 height 394
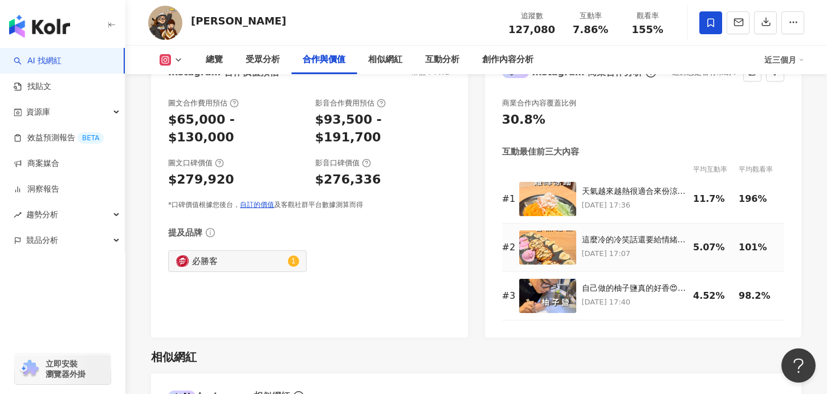
click at [543, 253] on img at bounding box center [547, 247] width 57 height 34
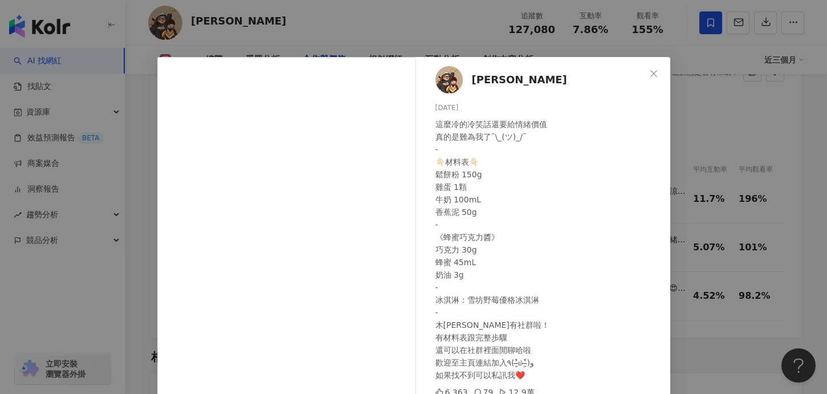
click at [730, 180] on div "木[PERSON_NAME] [DATE] 這麼冷的冷笑話還要給情緒價值 真的是難為我了¯\_(ツ)_/¯ - 👇🏻材料表👇🏻 鬆餅粉 150g 雞蛋 1顆 …" at bounding box center [413, 197] width 827 height 394
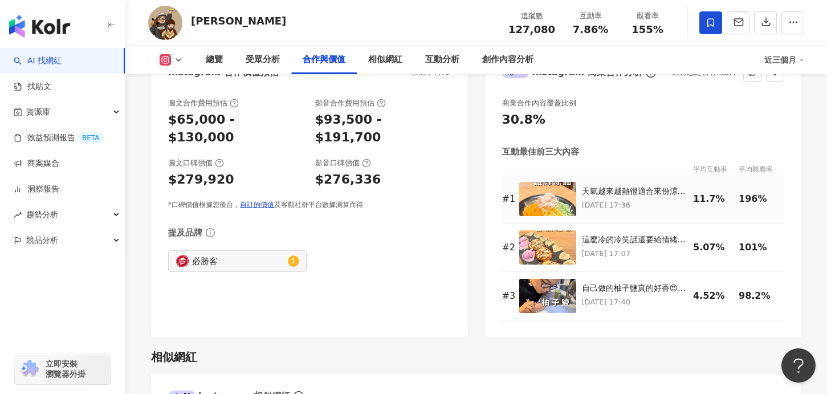
click at [524, 202] on img at bounding box center [547, 199] width 57 height 34
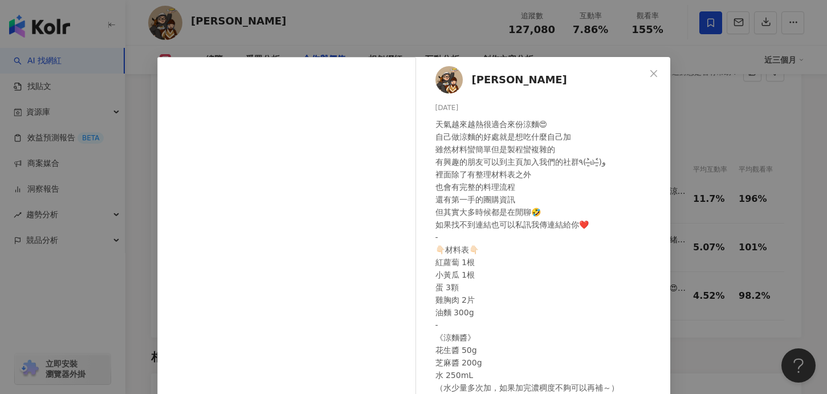
click at [713, 182] on div "[PERSON_NAME] [DATE] 天氣越來越熱很適合來份涼麵😍 自己做涼麵的好處就是想吃什麼自己加 雖然材料蠻簡單但是製程蠻複雜的 有興趣的朋友可以到…" at bounding box center [413, 197] width 827 height 394
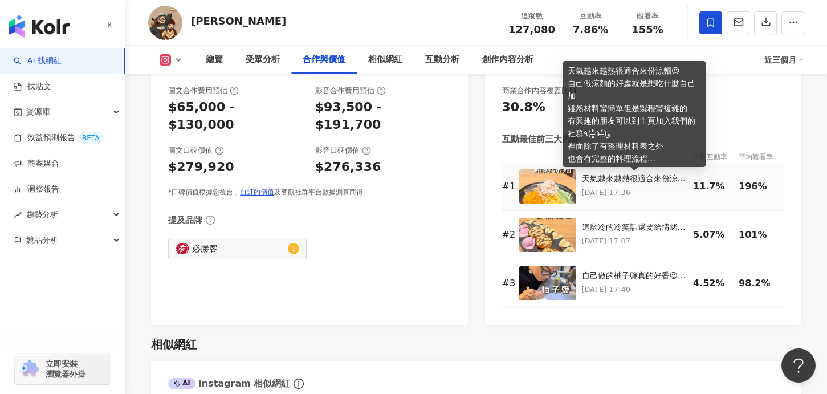
scroll to position [1610, 0]
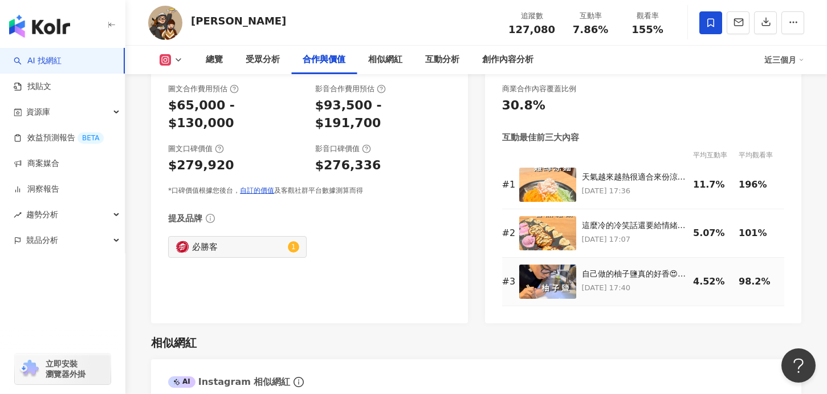
click at [547, 282] on img at bounding box center [547, 282] width 57 height 34
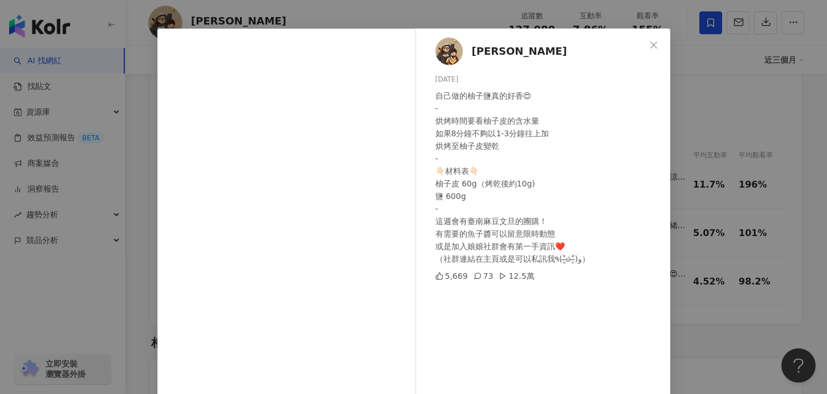
scroll to position [28, 0]
click at [652, 40] on button "Close" at bounding box center [653, 45] width 23 height 23
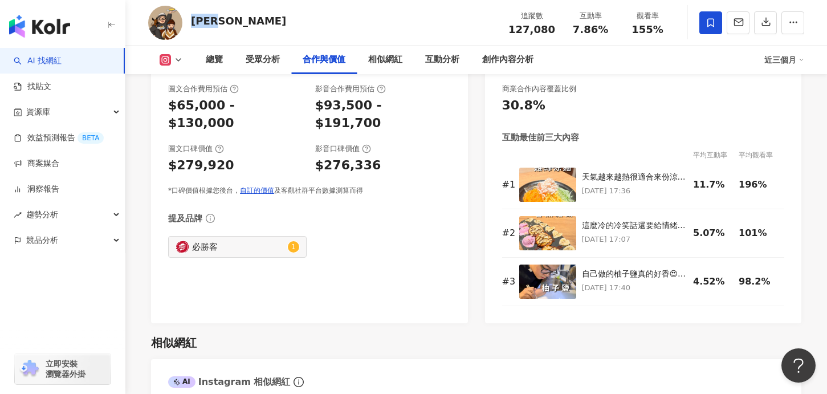
copy div "[PERSON_NAME]"
drag, startPoint x: 232, startPoint y: 24, endPoint x: 309, endPoint y: 60, distance: 85.2
click at [192, 23] on div "[PERSON_NAME]娘娘 追蹤數 127,080 互動率 7.86% 觀看率 155%" at bounding box center [476, 22] width 702 height 45
